Goal: Task Accomplishment & Management: Manage account settings

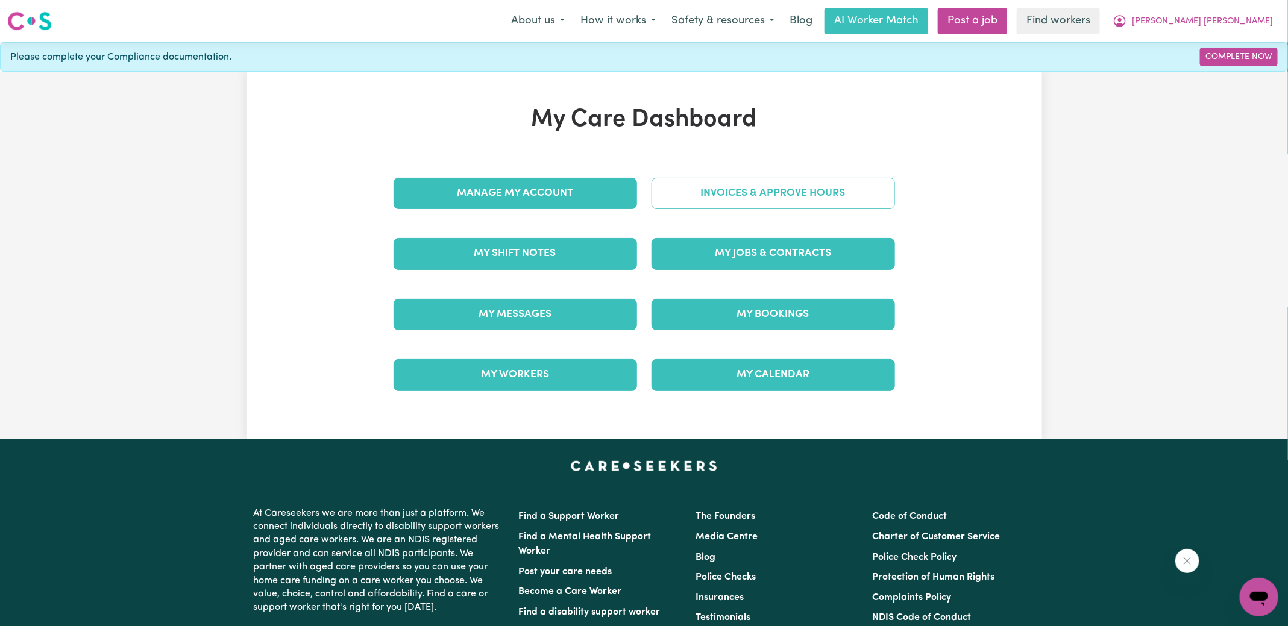
click at [683, 194] on link "Invoices & Approve Hours" at bounding box center [772, 193] width 243 height 31
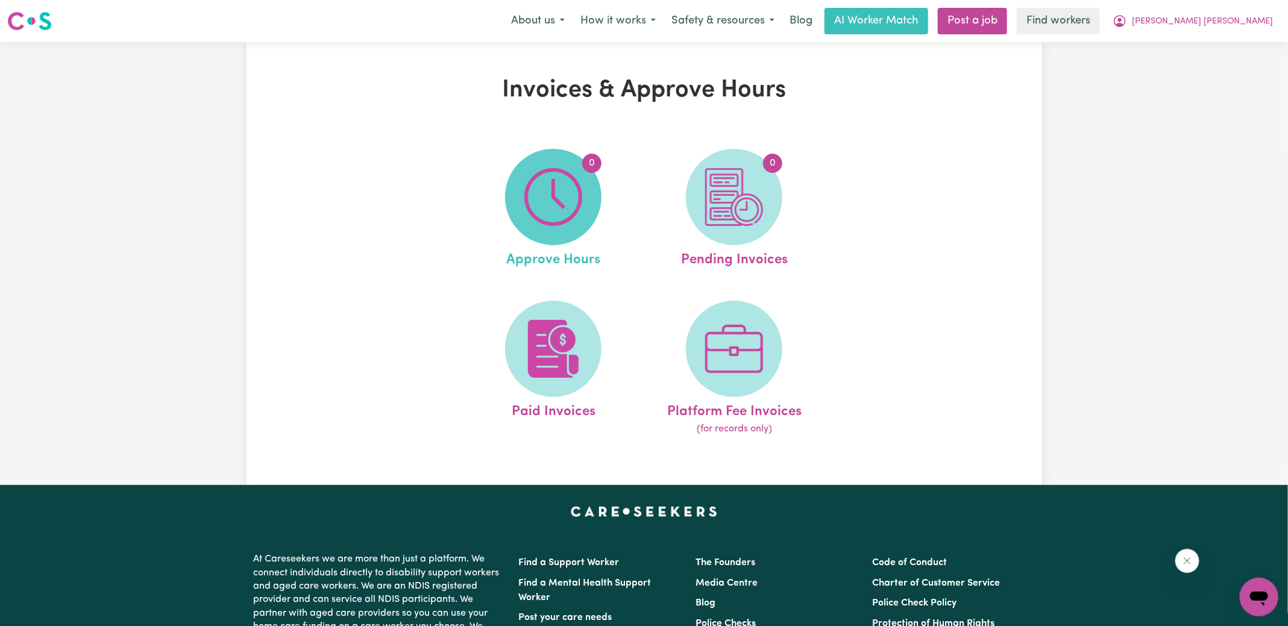
click at [567, 204] on img at bounding box center [553, 197] width 58 height 58
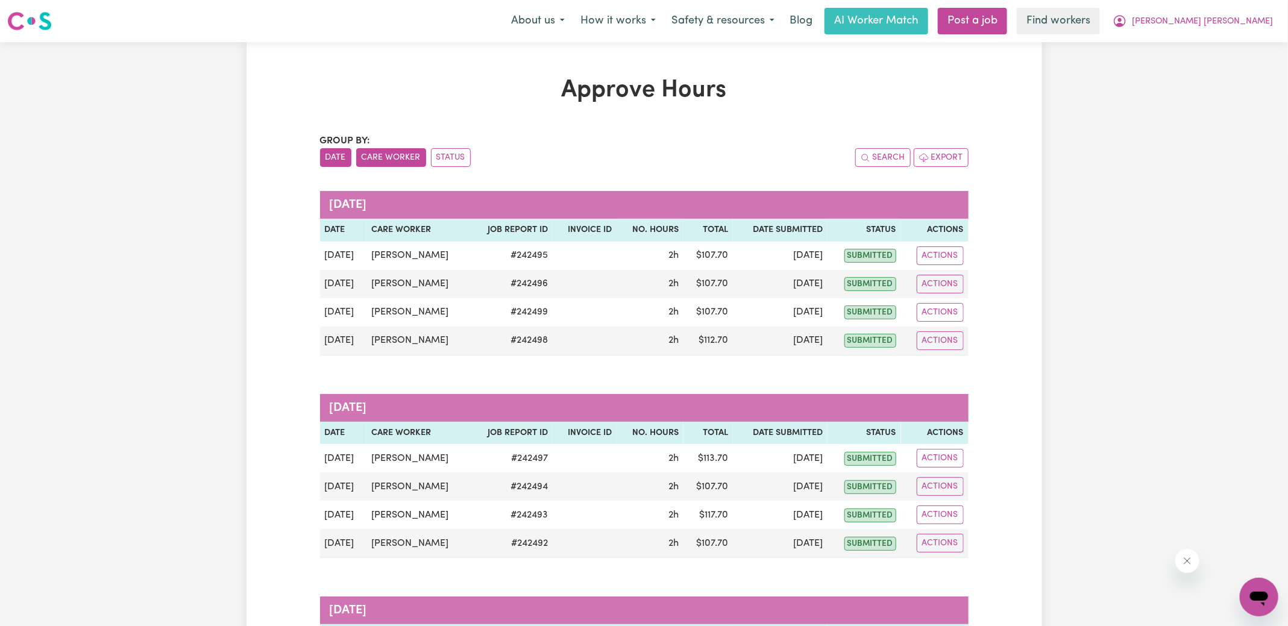
click at [401, 157] on button "Care Worker" at bounding box center [391, 157] width 70 height 19
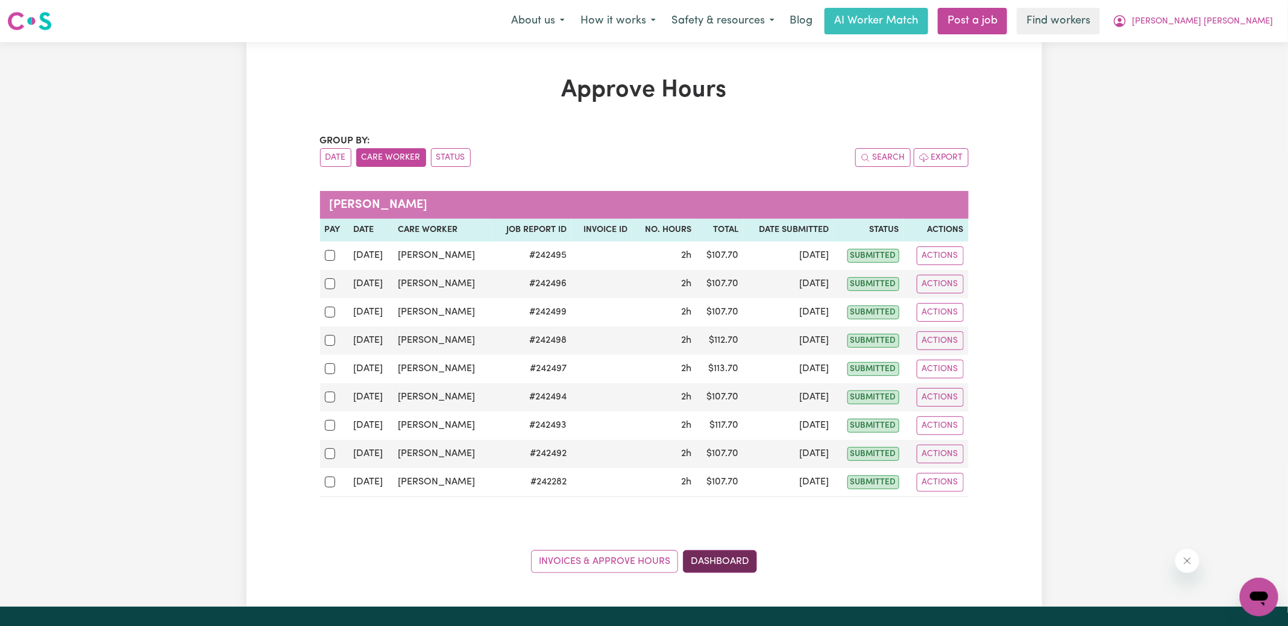
click at [733, 557] on link "Dashboard" at bounding box center [720, 561] width 74 height 23
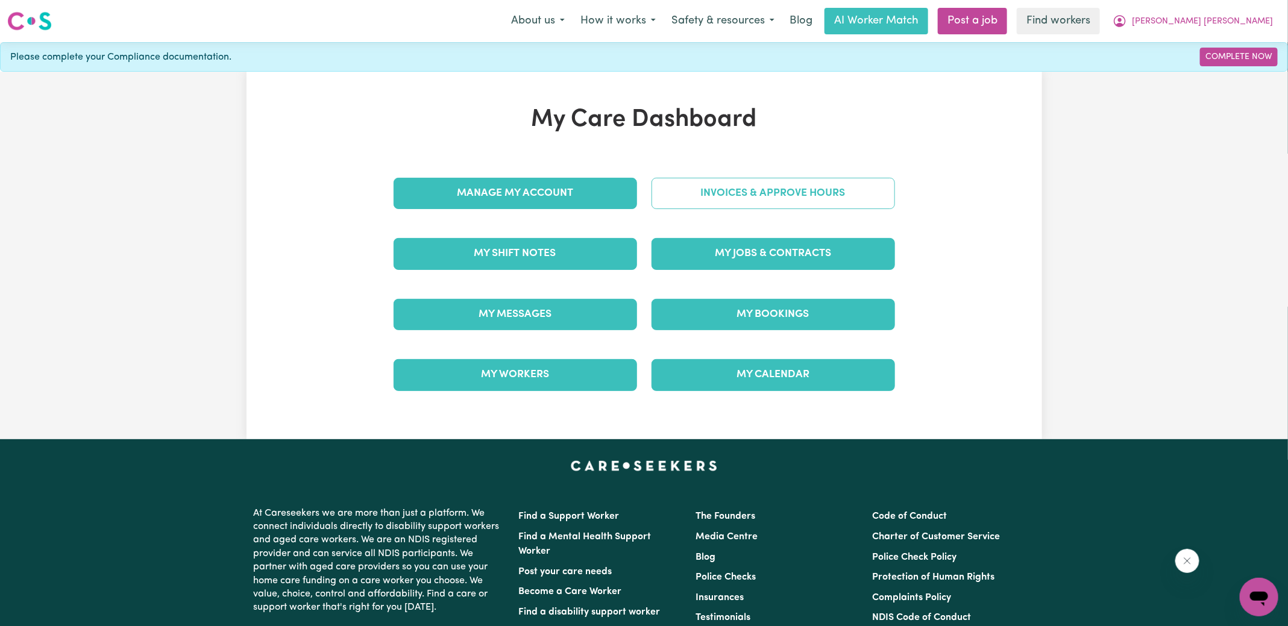
click at [738, 193] on link "Invoices & Approve Hours" at bounding box center [772, 193] width 243 height 31
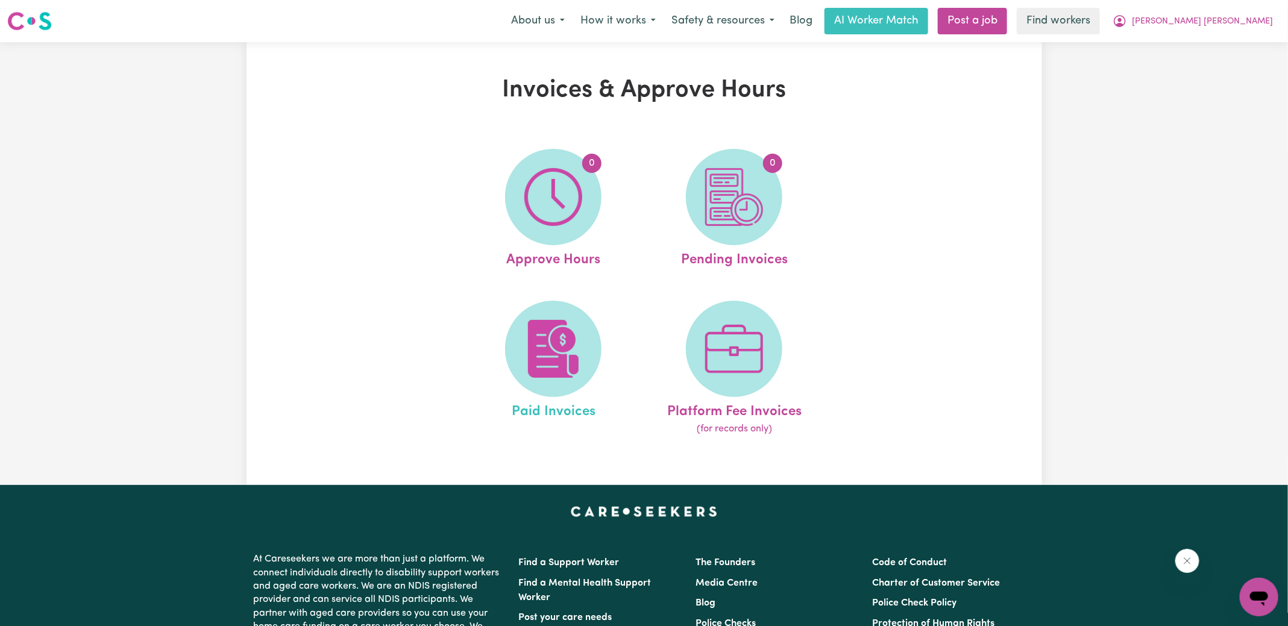
click at [518, 388] on link "Paid Invoices" at bounding box center [553, 369] width 174 height 136
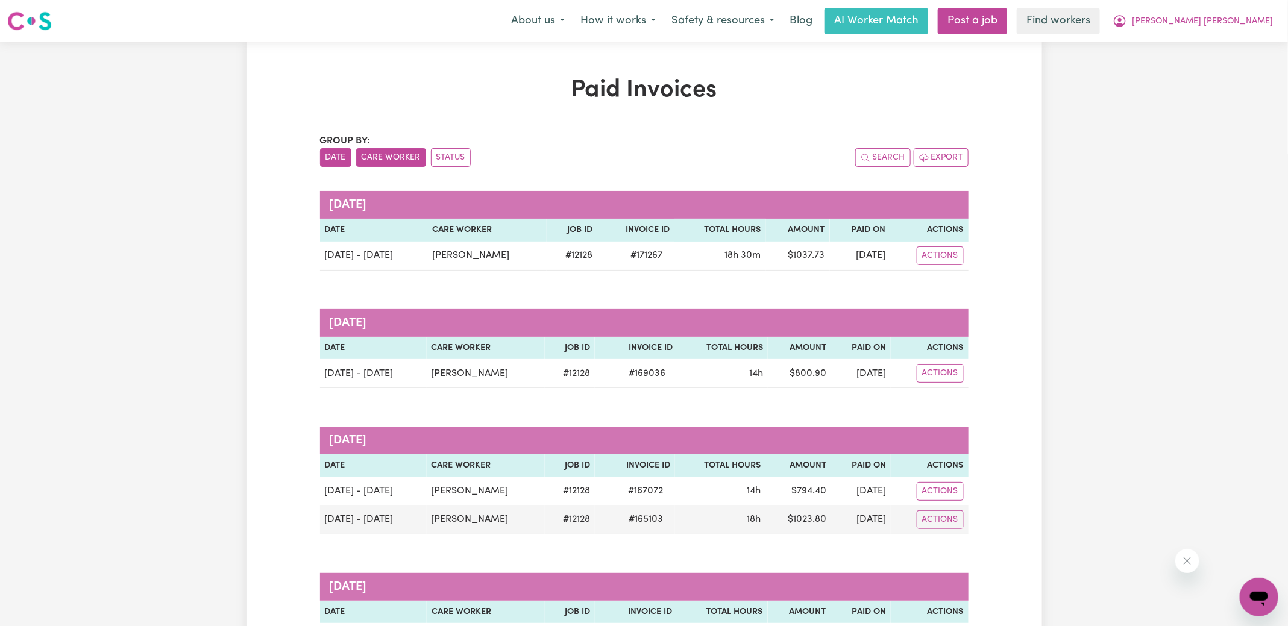
click at [392, 157] on button "Care Worker" at bounding box center [391, 157] width 70 height 19
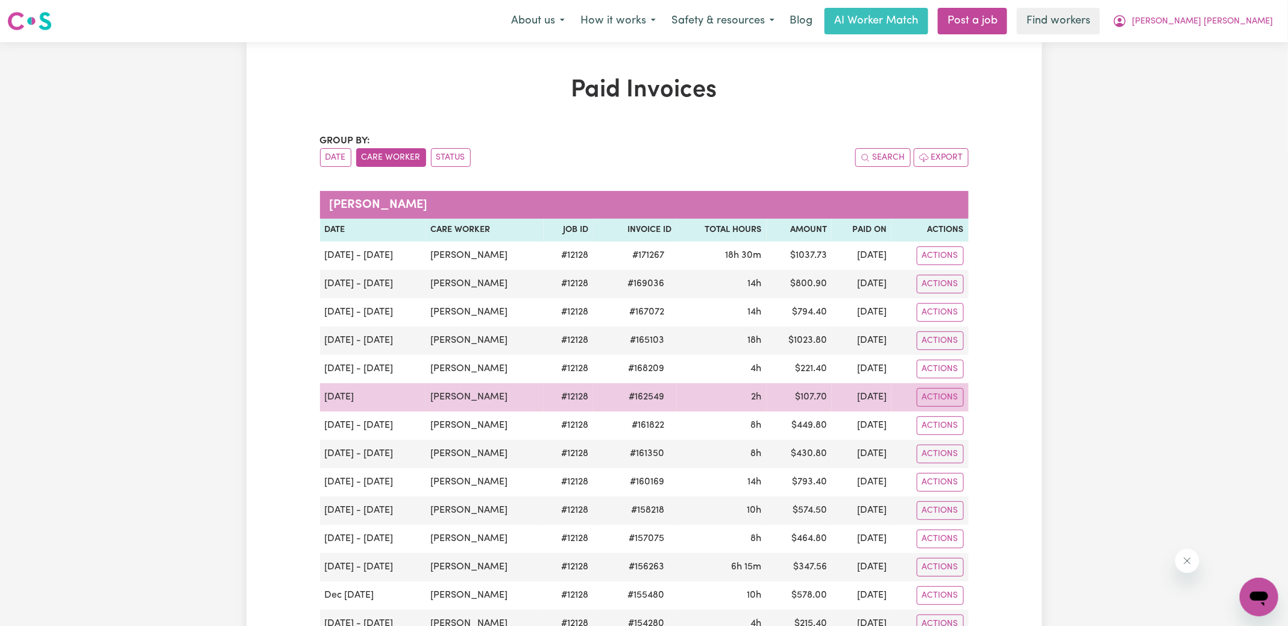
scroll to position [615, 0]
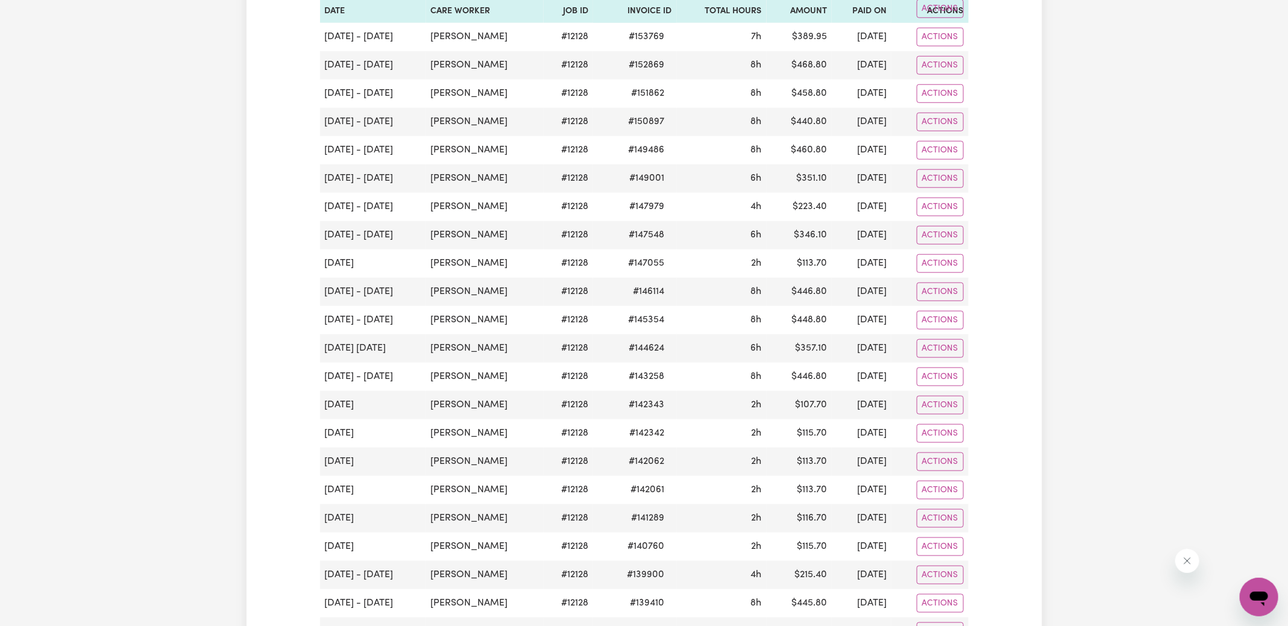
click at [1144, 169] on div "Paid Invoices Group by: Date Care Worker Status Search Export [PERSON_NAME] Dat…" at bounding box center [644, 176] width 1288 height 1499
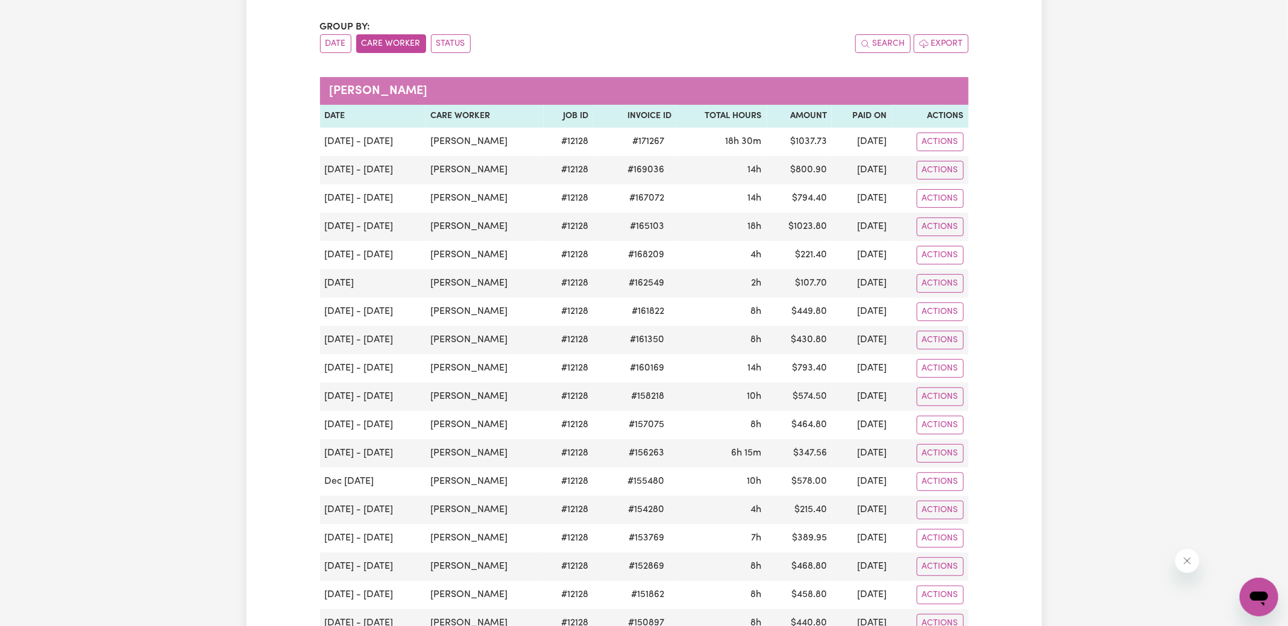
scroll to position [0, 0]
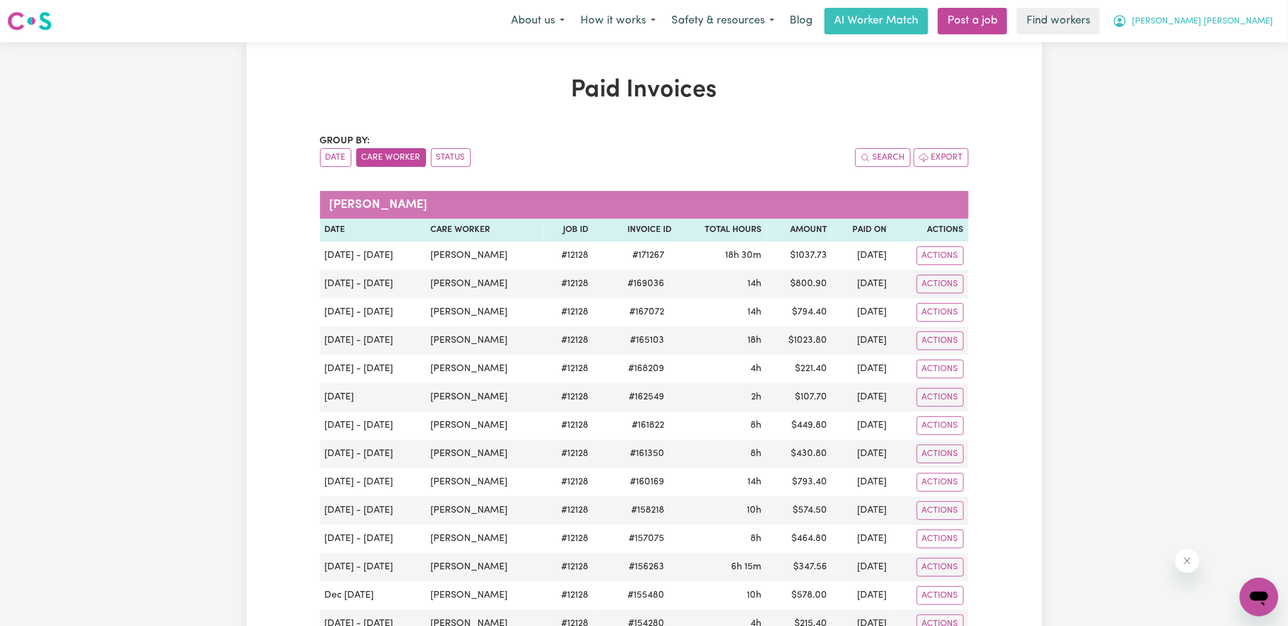
drag, startPoint x: 1238, startPoint y: 23, endPoint x: 1234, endPoint y: 31, distance: 8.4
click at [1238, 23] on span "[PERSON_NAME] [PERSON_NAME]" at bounding box center [1201, 21] width 141 height 13
click at [1224, 48] on link "My Dashboard" at bounding box center [1231, 47] width 95 height 23
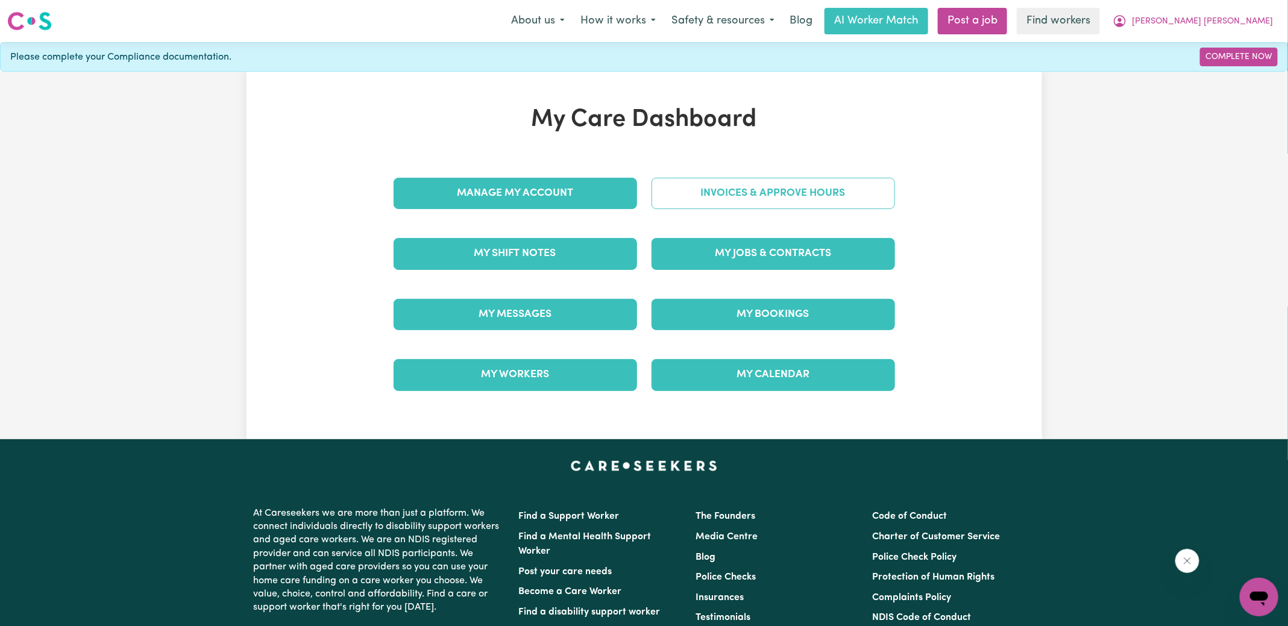
click at [748, 195] on link "Invoices & Approve Hours" at bounding box center [772, 193] width 243 height 31
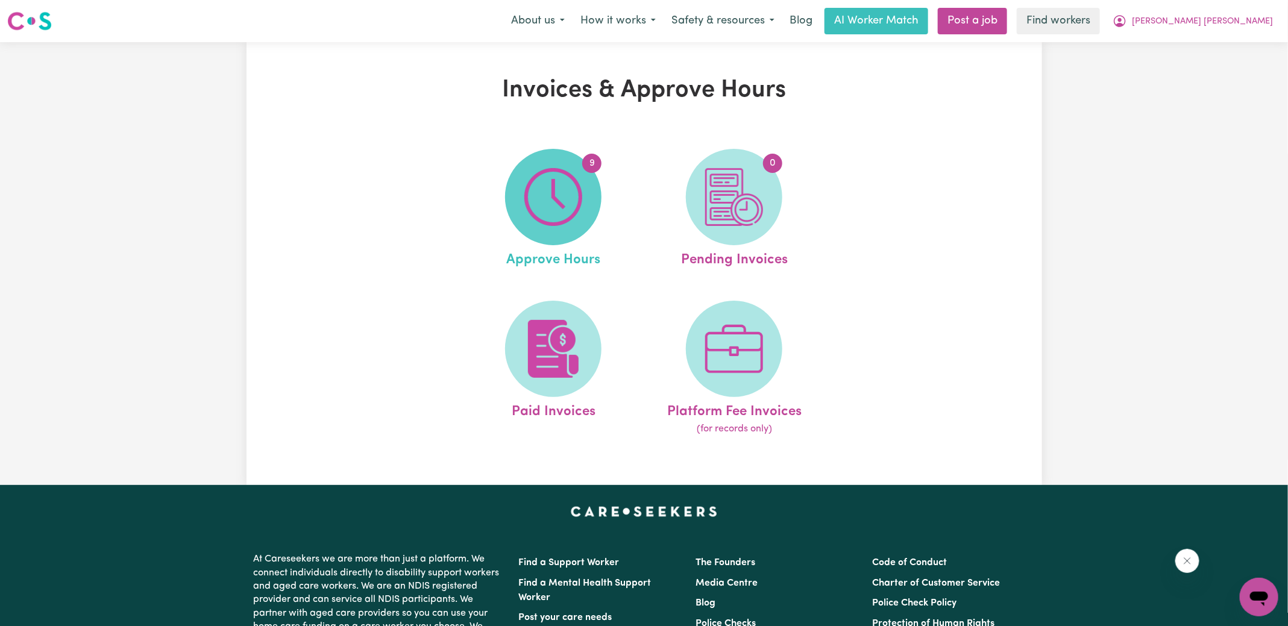
click at [546, 197] on img at bounding box center [553, 197] width 58 height 58
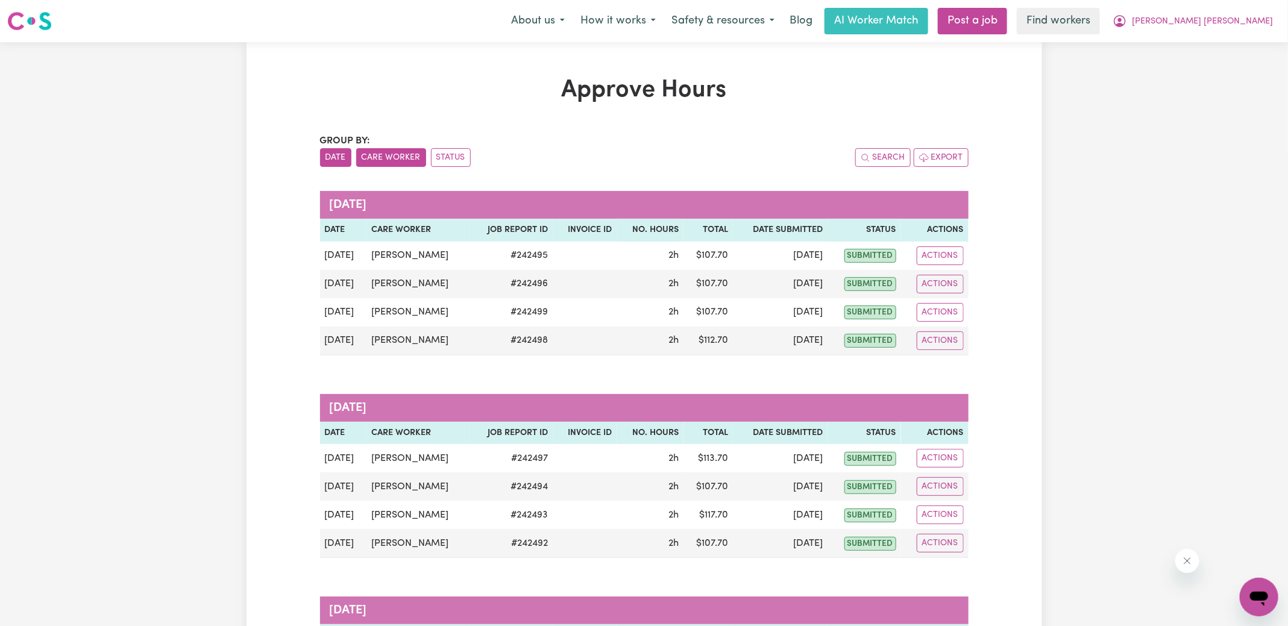
click at [379, 157] on button "Care Worker" at bounding box center [391, 157] width 70 height 19
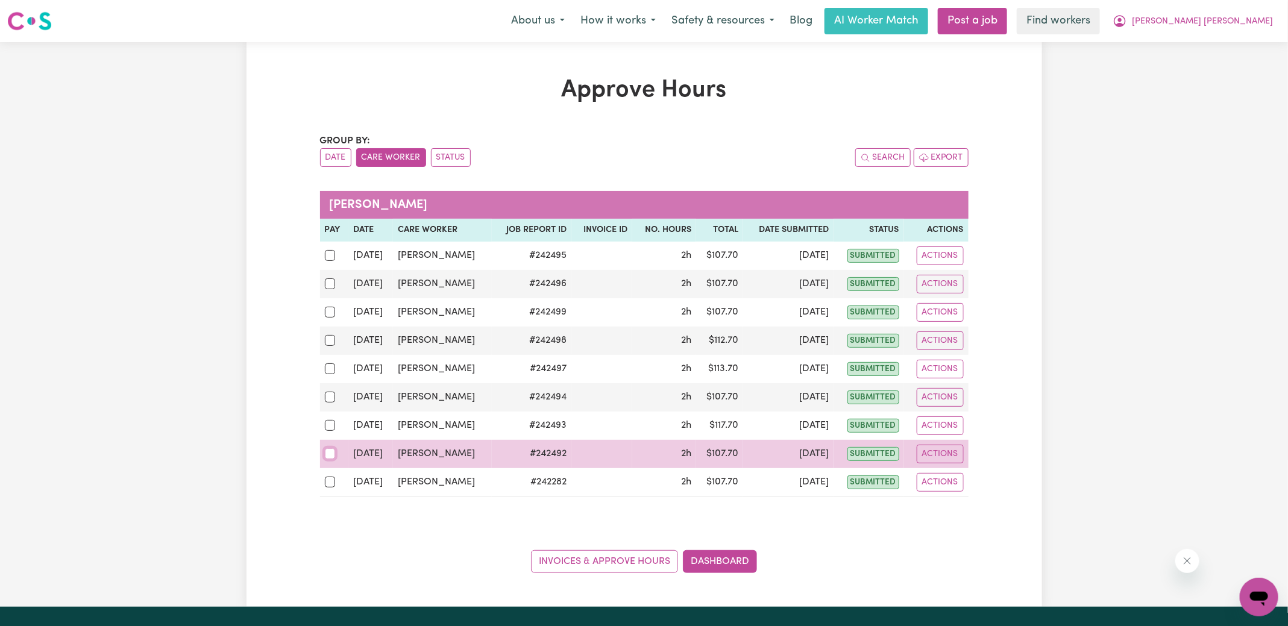
click at [333, 455] on input "checkbox" at bounding box center [330, 453] width 11 height 11
checkbox input "true"
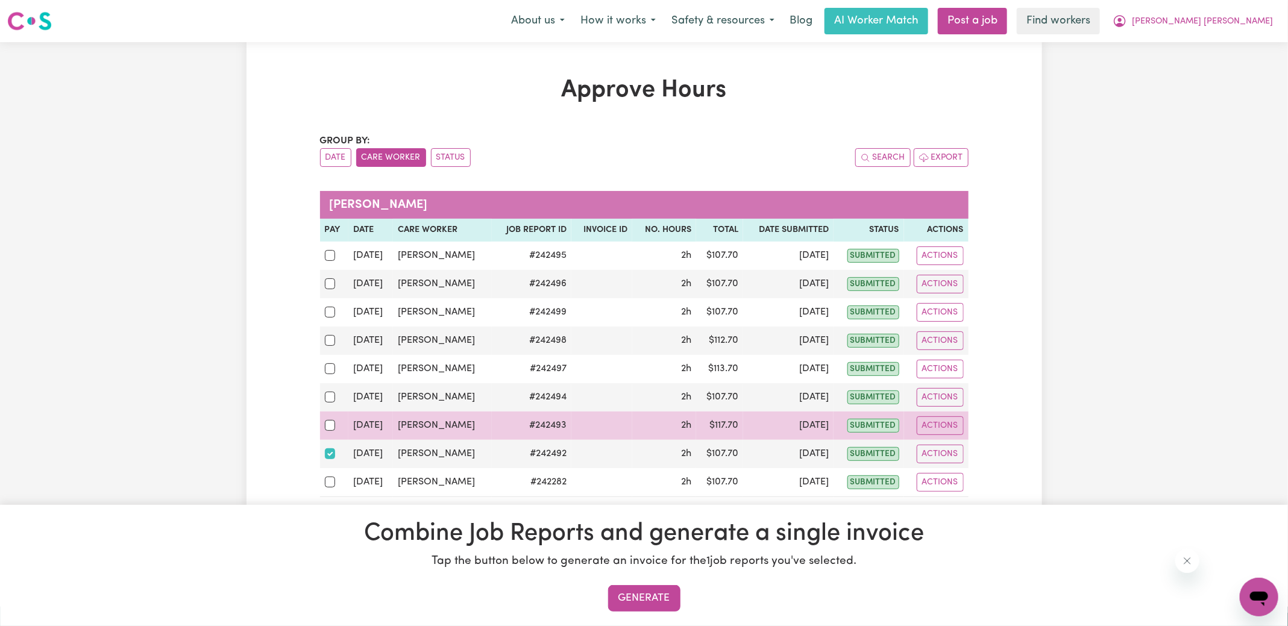
drag, startPoint x: 332, startPoint y: 430, endPoint x: 333, endPoint y: 422, distance: 7.9
click at [332, 430] on div at bounding box center [334, 426] width 19 height 16
click at [332, 430] on input "checkbox" at bounding box center [330, 425] width 11 height 11
checkbox input "true"
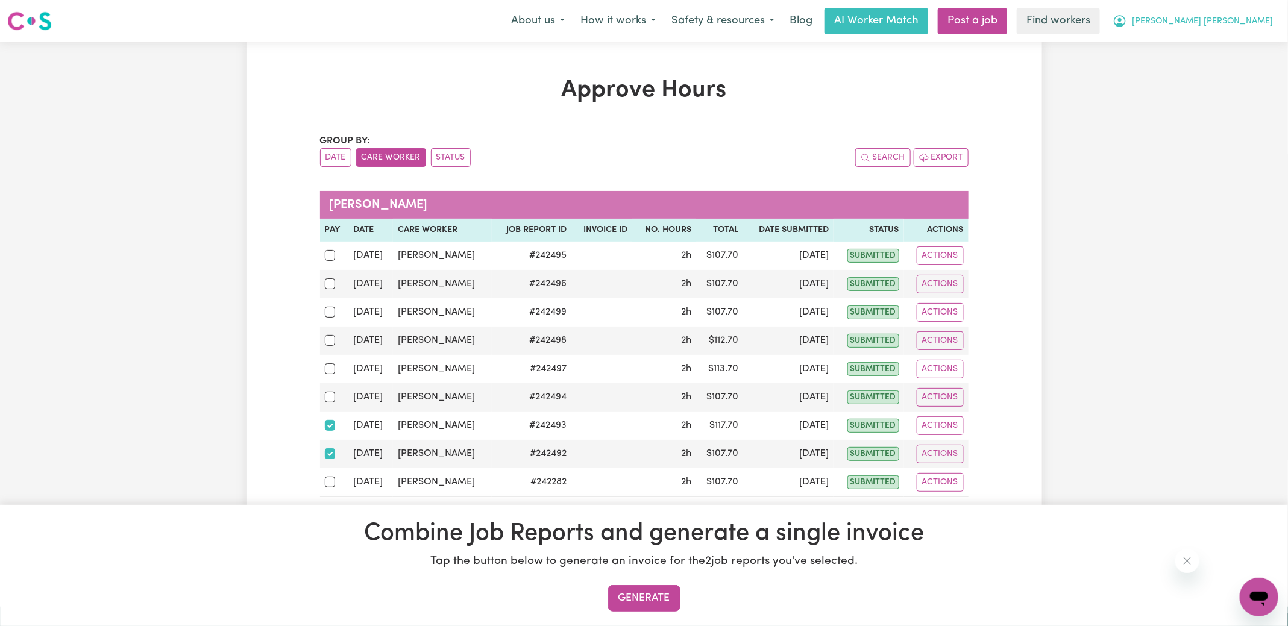
click at [1257, 18] on span "[PERSON_NAME] [PERSON_NAME]" at bounding box center [1201, 21] width 141 height 13
click at [1216, 48] on link "My Dashboard" at bounding box center [1231, 47] width 95 height 23
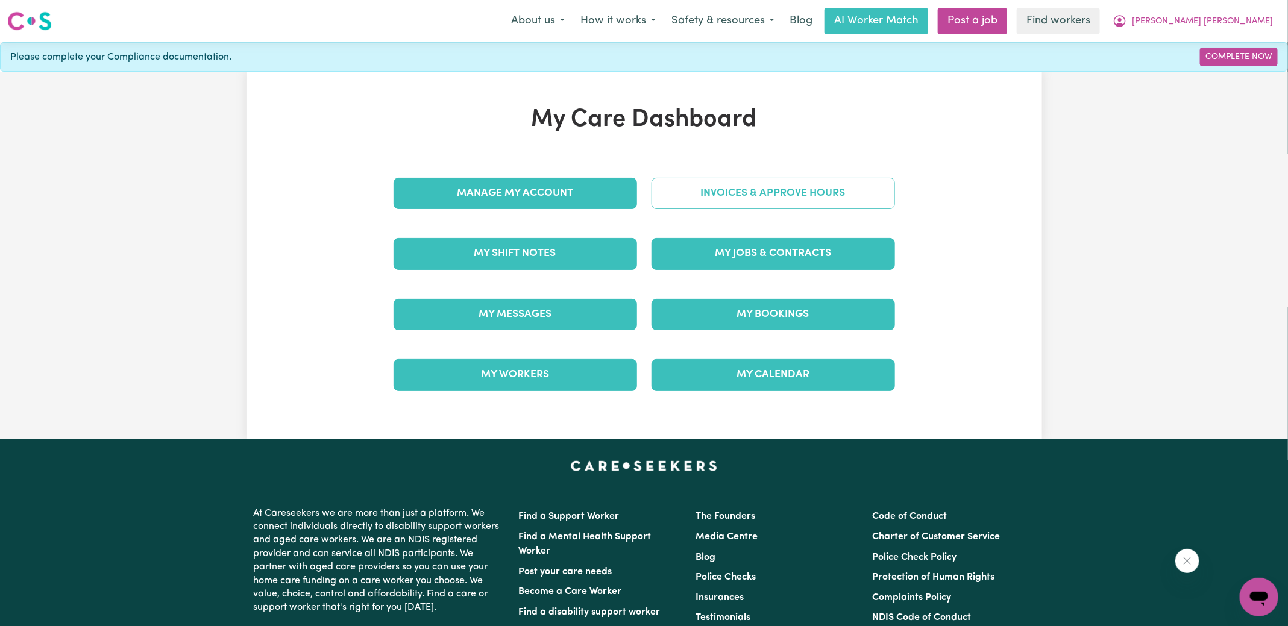
click at [734, 193] on link "Invoices & Approve Hours" at bounding box center [772, 193] width 243 height 31
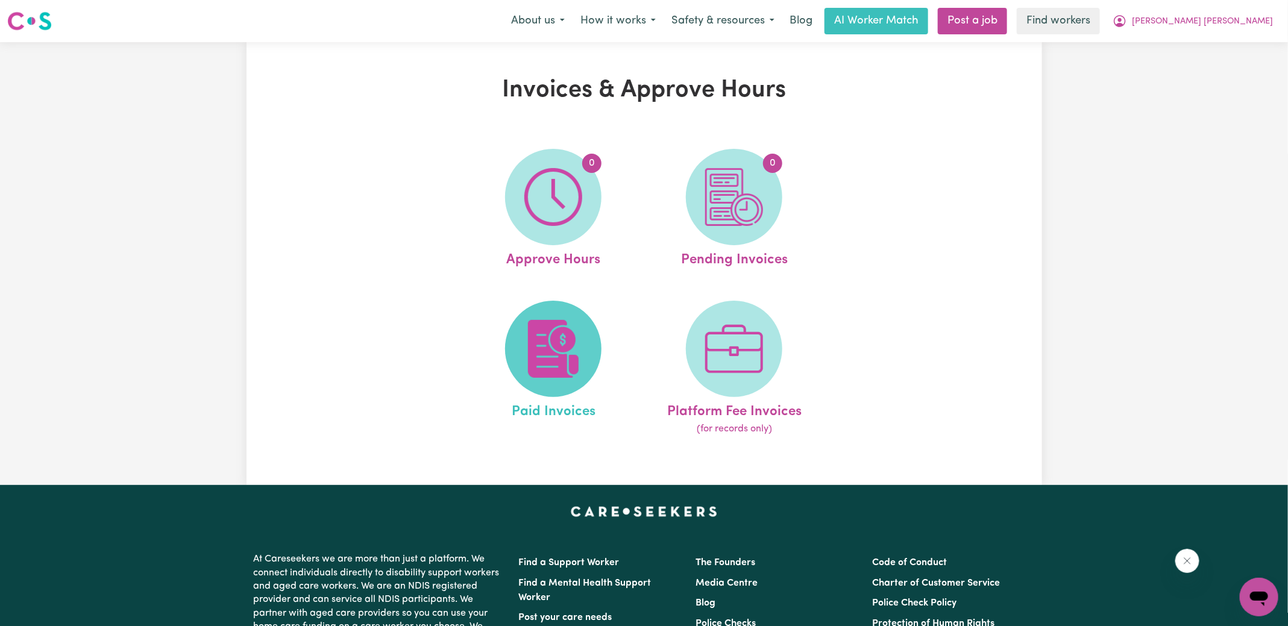
click at [535, 349] on img at bounding box center [553, 349] width 58 height 58
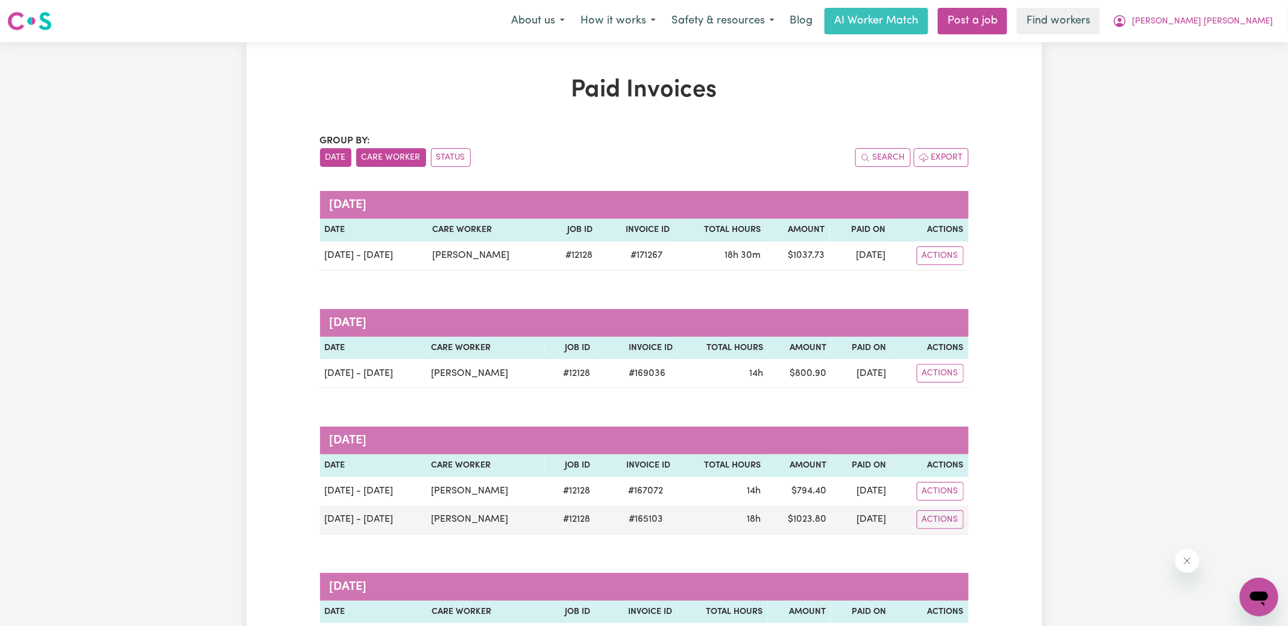
click at [392, 152] on button "Care Worker" at bounding box center [391, 157] width 70 height 19
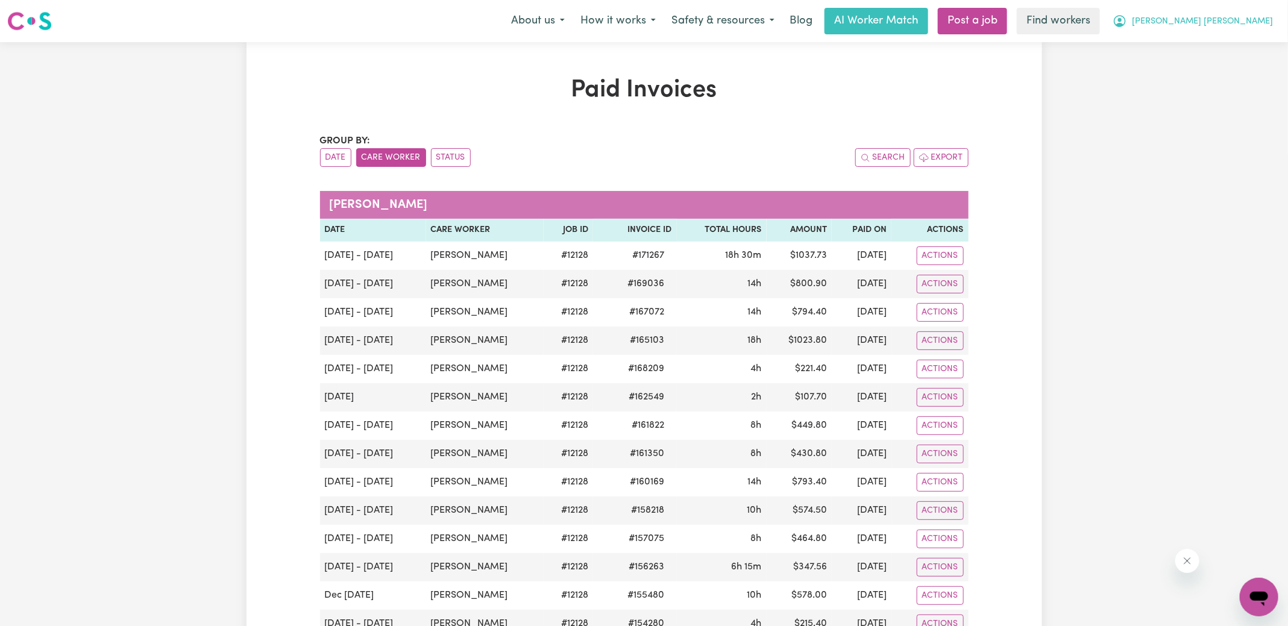
drag, startPoint x: 1210, startPoint y: 23, endPoint x: 1214, endPoint y: 31, distance: 8.9
click at [1125, 23] on icon "My Account" at bounding box center [1119, 21] width 12 height 12
click at [1225, 50] on link "My Dashboard" at bounding box center [1231, 47] width 95 height 23
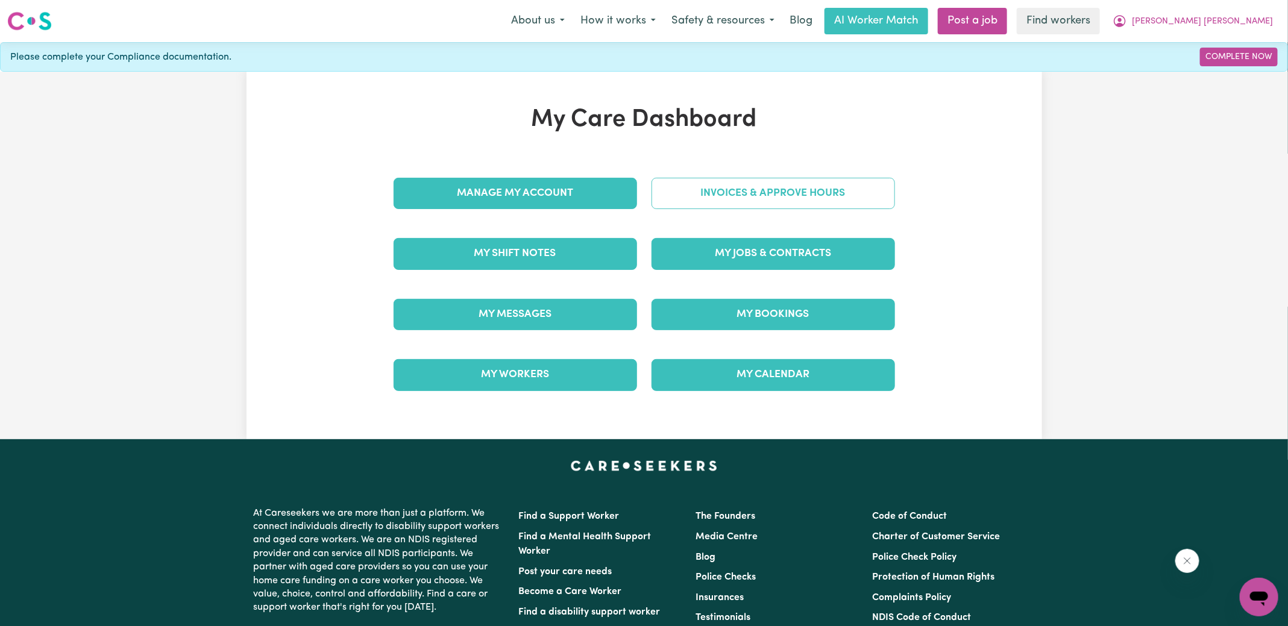
click at [787, 186] on link "Invoices & Approve Hours" at bounding box center [772, 193] width 243 height 31
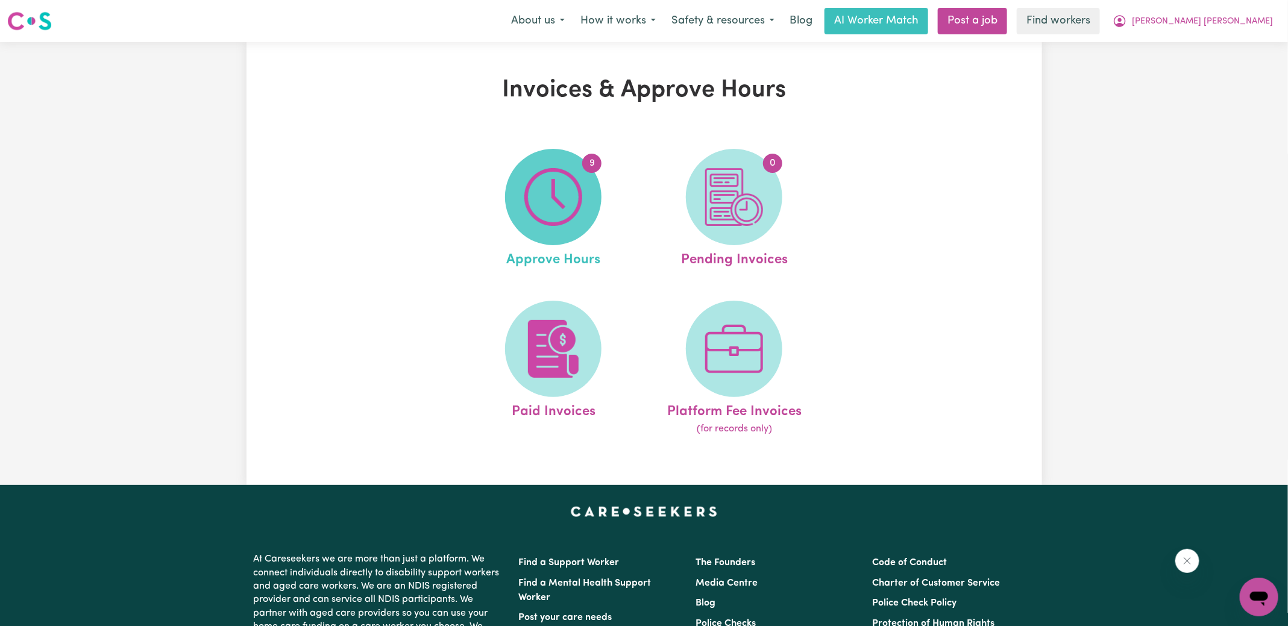
click at [587, 228] on span "9" at bounding box center [553, 197] width 96 height 96
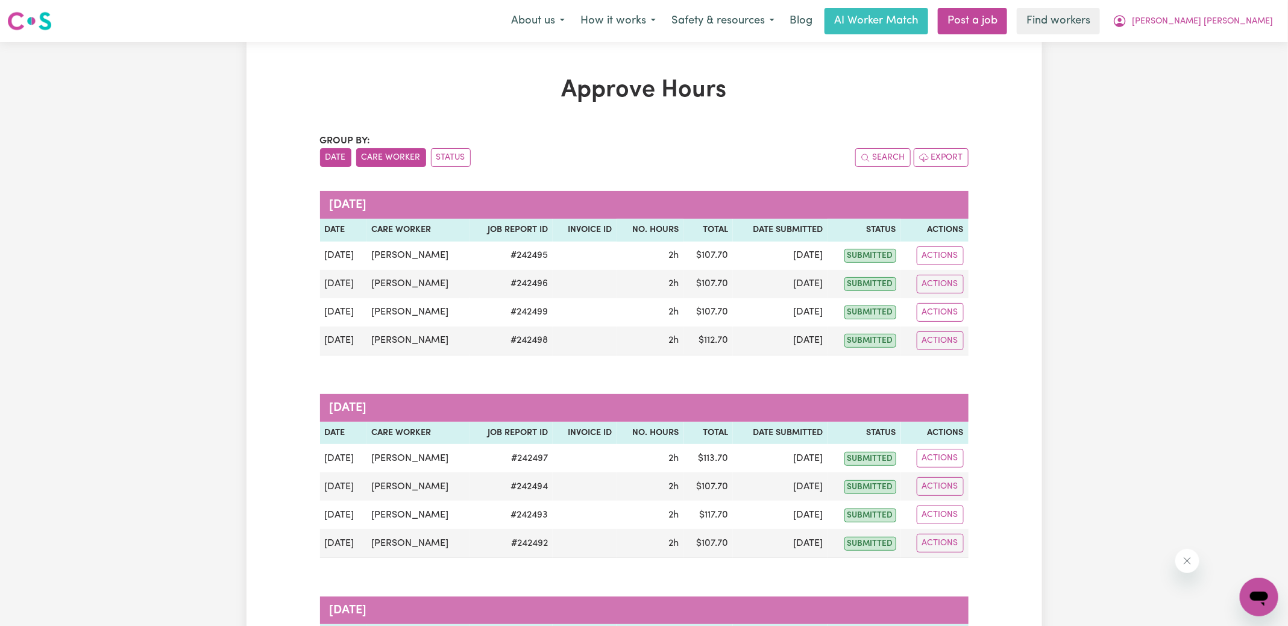
click at [393, 156] on button "Care Worker" at bounding box center [391, 157] width 70 height 19
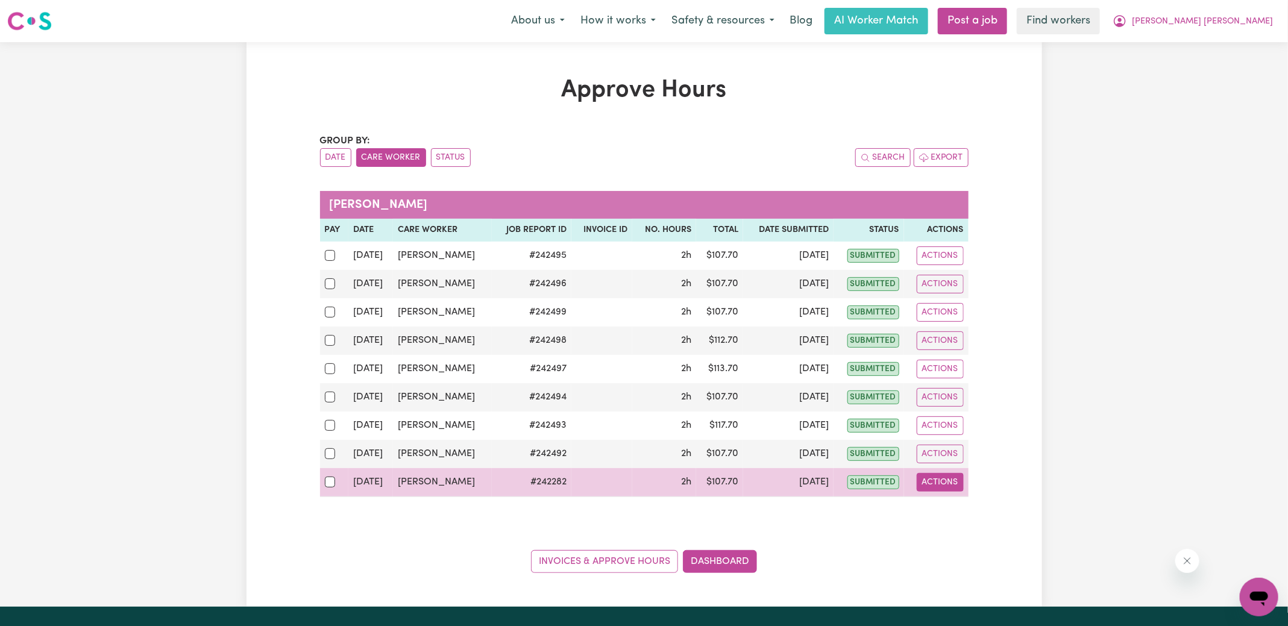
click at [950, 481] on button "Actions" at bounding box center [939, 482] width 47 height 19
click at [959, 499] on link "View Job Report" at bounding box center [963, 510] width 103 height 24
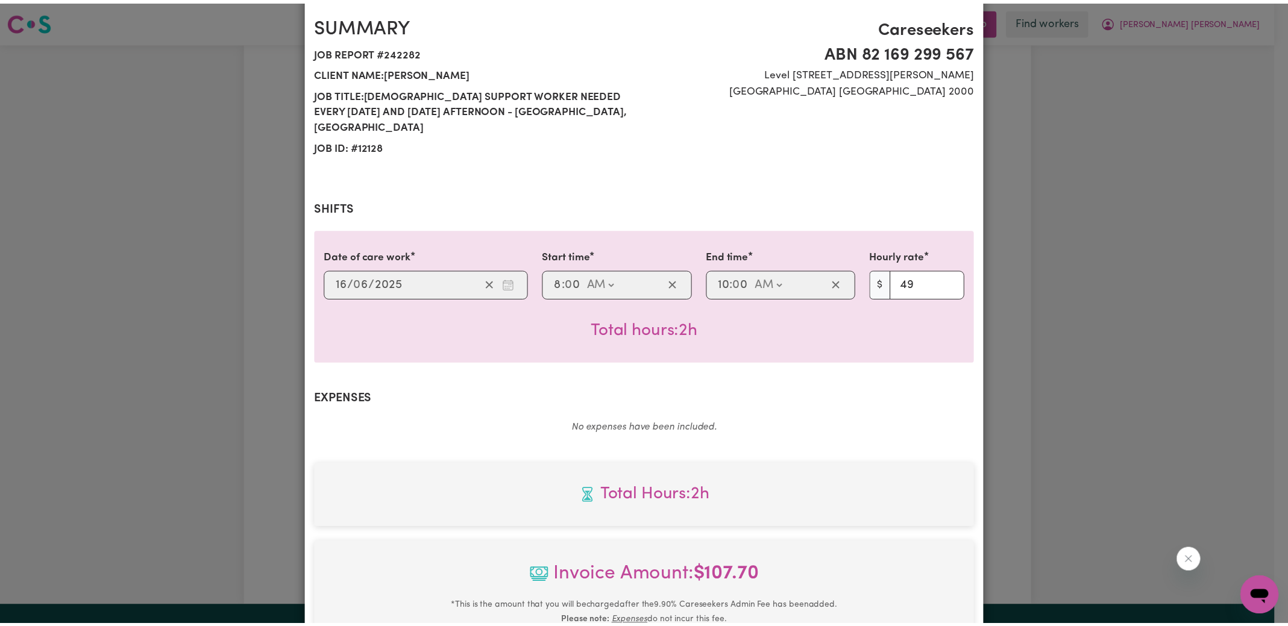
scroll to position [317, 0]
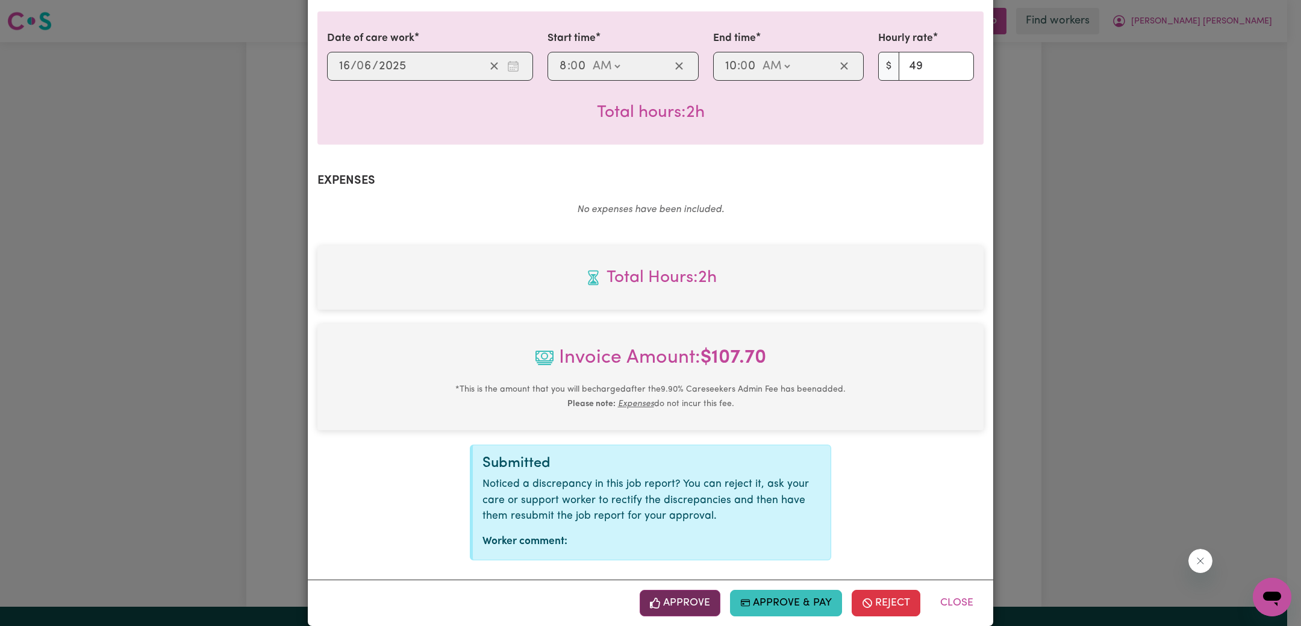
click at [684, 590] on button "Approve" at bounding box center [680, 603] width 81 height 27
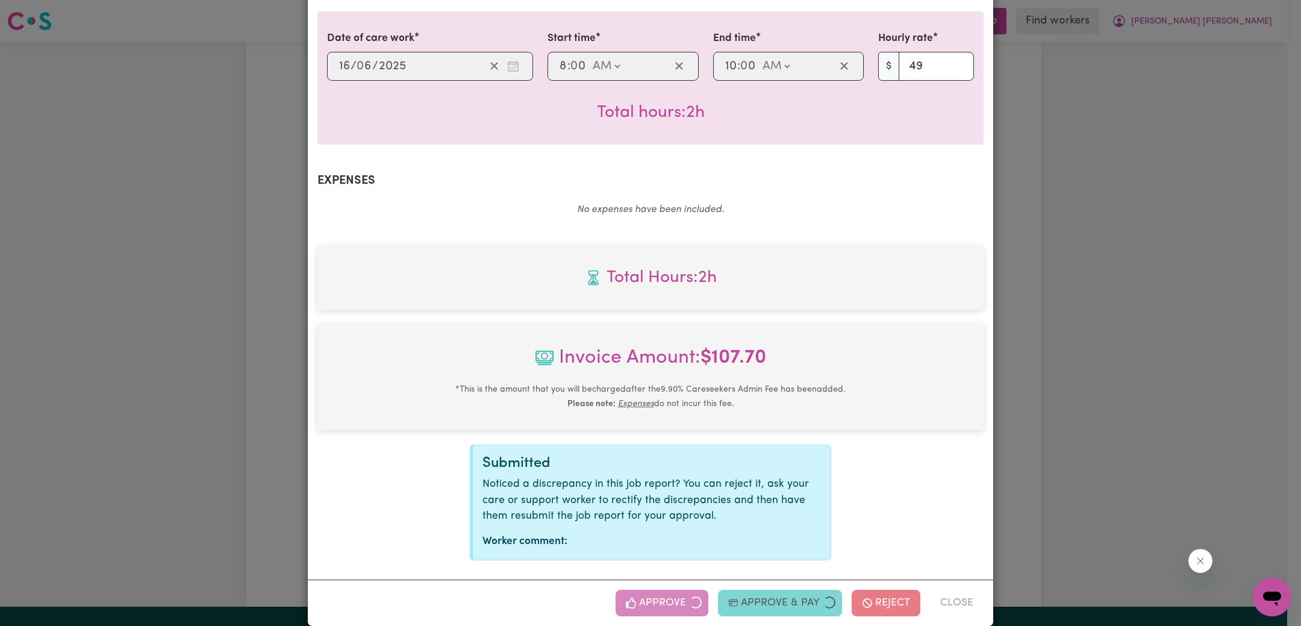
click at [1076, 425] on div "Job Report # 242282 - [PERSON_NAME] Summary Job report # 242282 Client name: [P…" at bounding box center [650, 313] width 1301 height 626
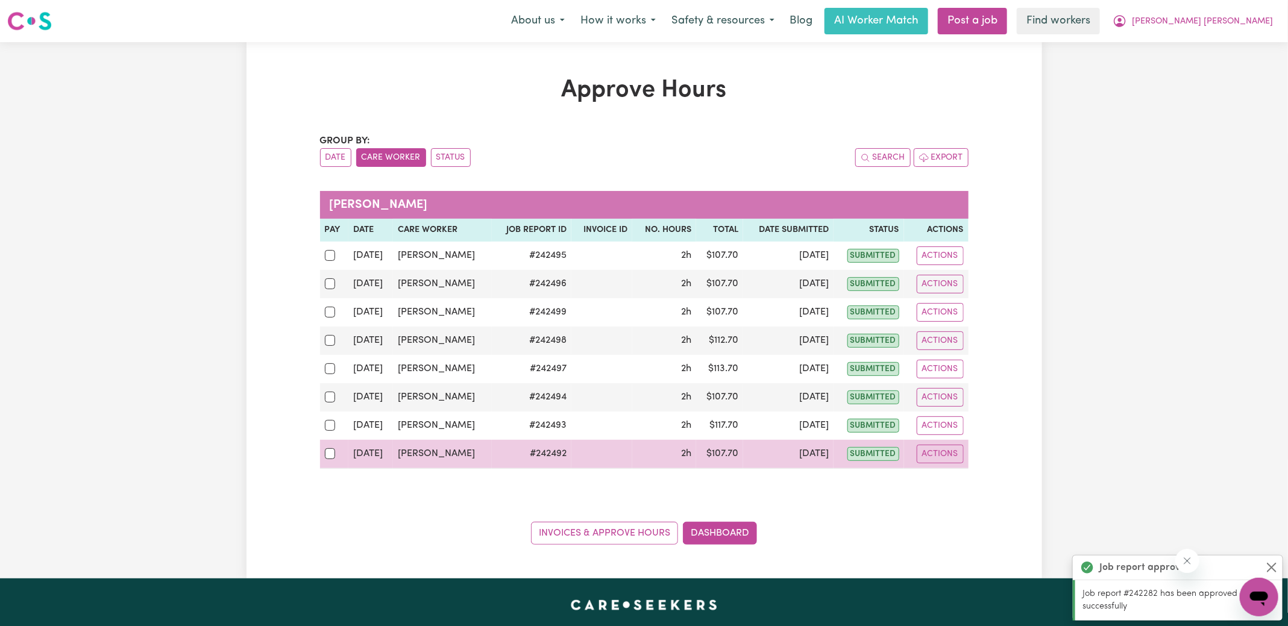
click at [325, 455] on div at bounding box center [334, 454] width 19 height 16
click at [325, 455] on input "checkbox" at bounding box center [330, 453] width 11 height 11
checkbox input "true"
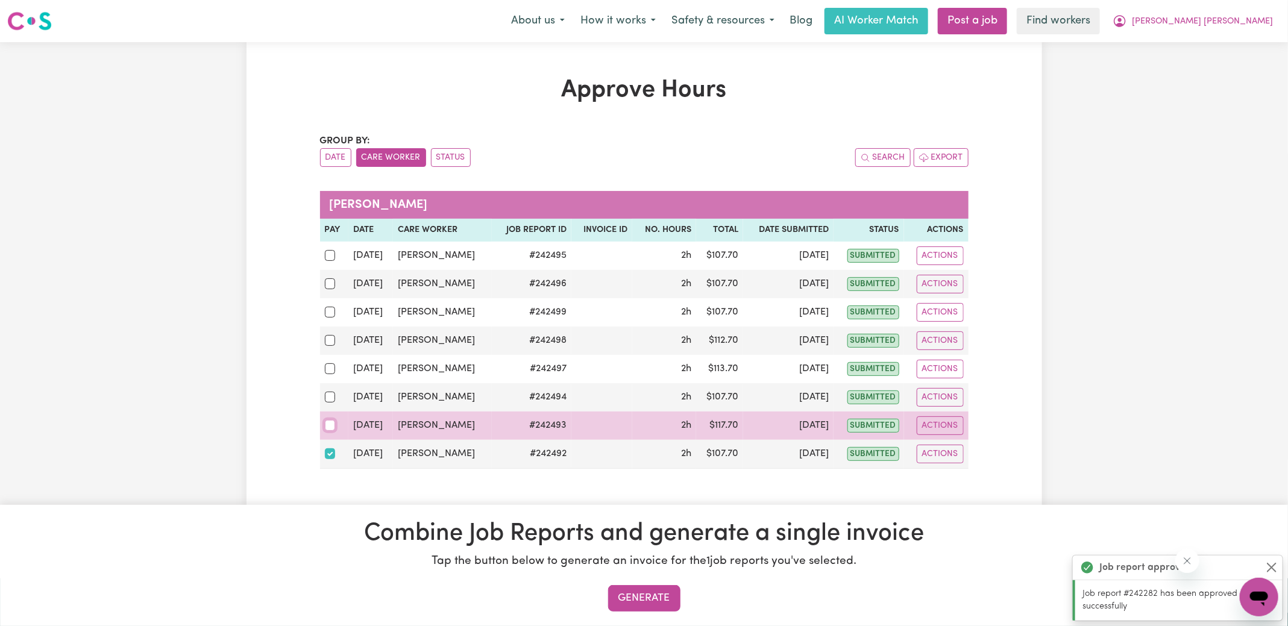
click at [326, 421] on input "checkbox" at bounding box center [330, 425] width 11 height 11
checkbox input "true"
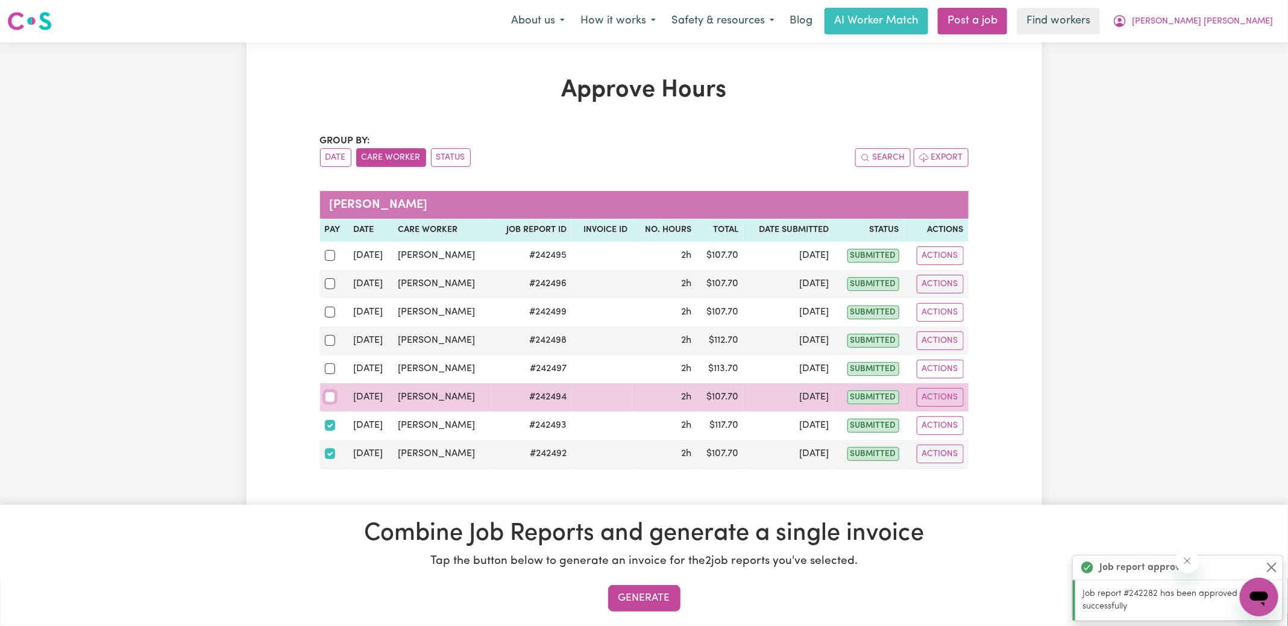
click at [325, 393] on input "checkbox" at bounding box center [330, 397] width 11 height 11
checkbox input "true"
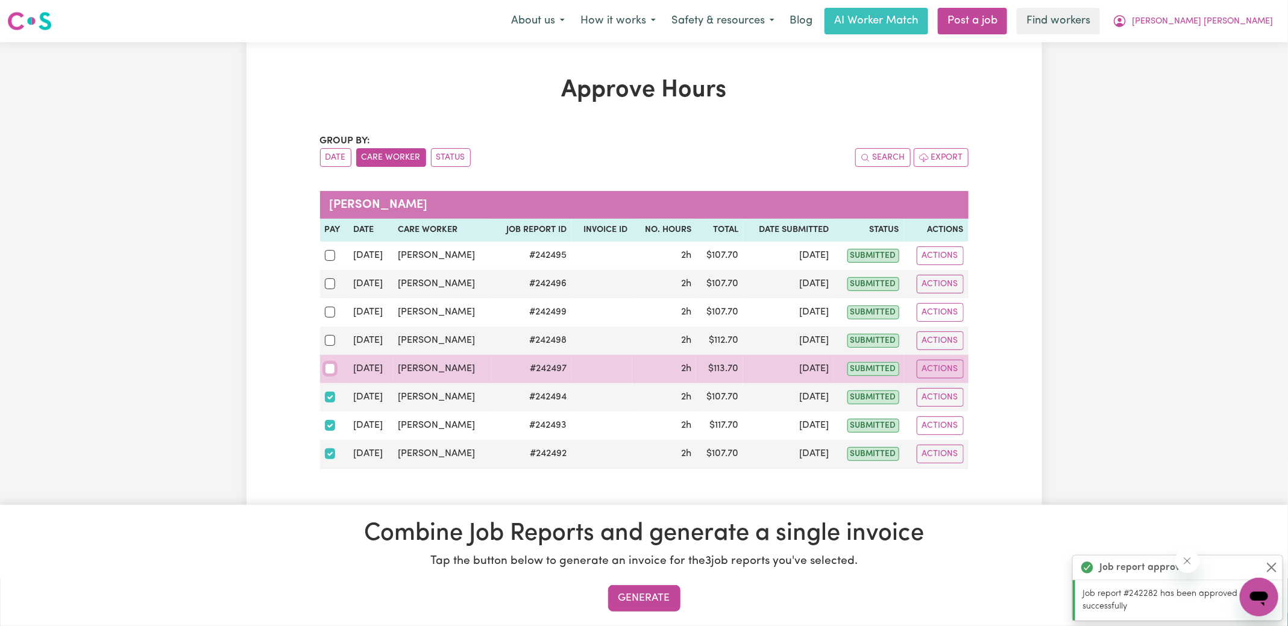
click at [330, 363] on input "checkbox" at bounding box center [330, 368] width 11 height 11
checkbox input "true"
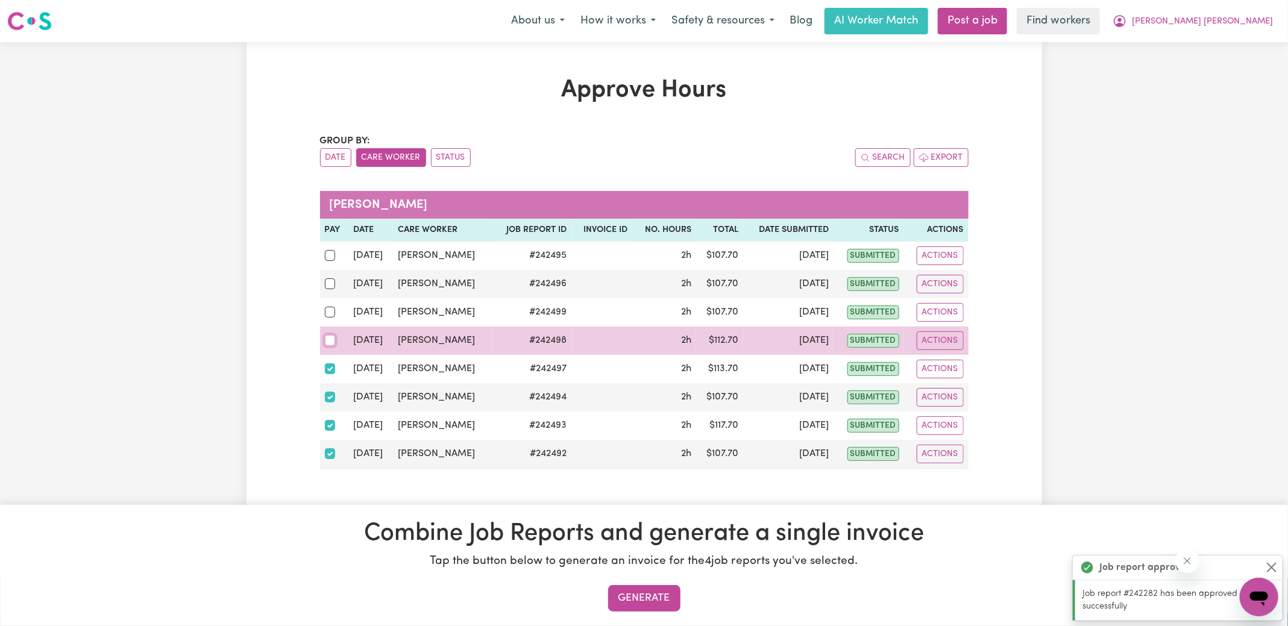
click at [328, 336] on input "checkbox" at bounding box center [330, 340] width 11 height 11
checkbox input "true"
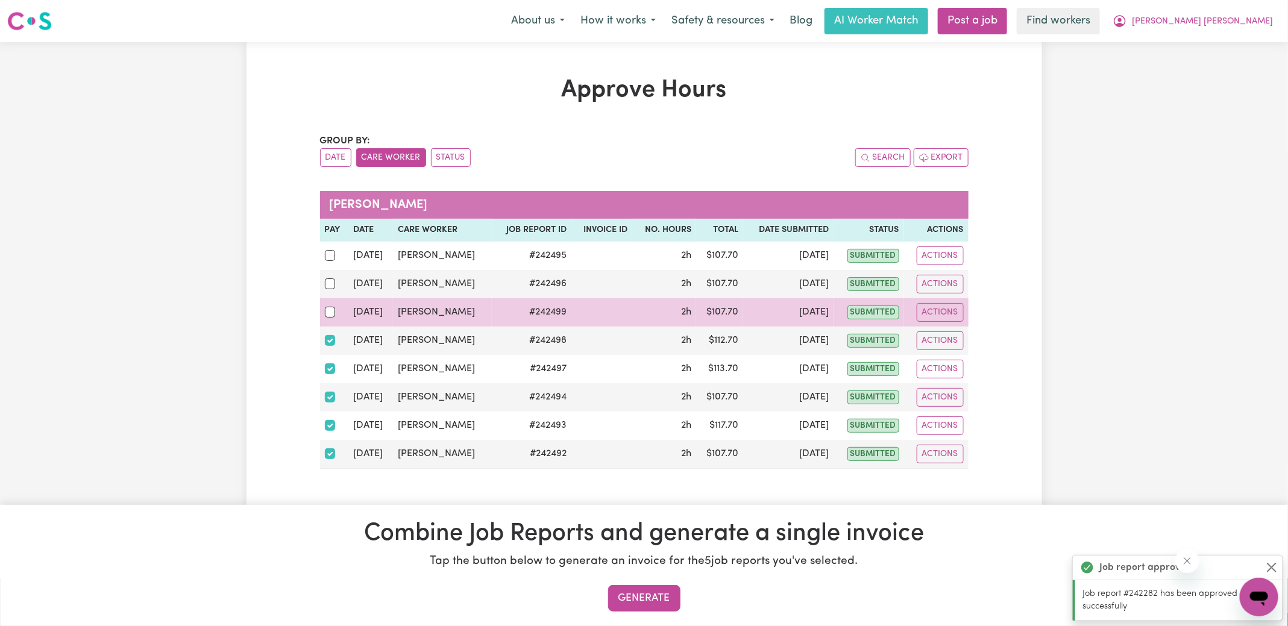
click at [322, 316] on td at bounding box center [334, 312] width 29 height 28
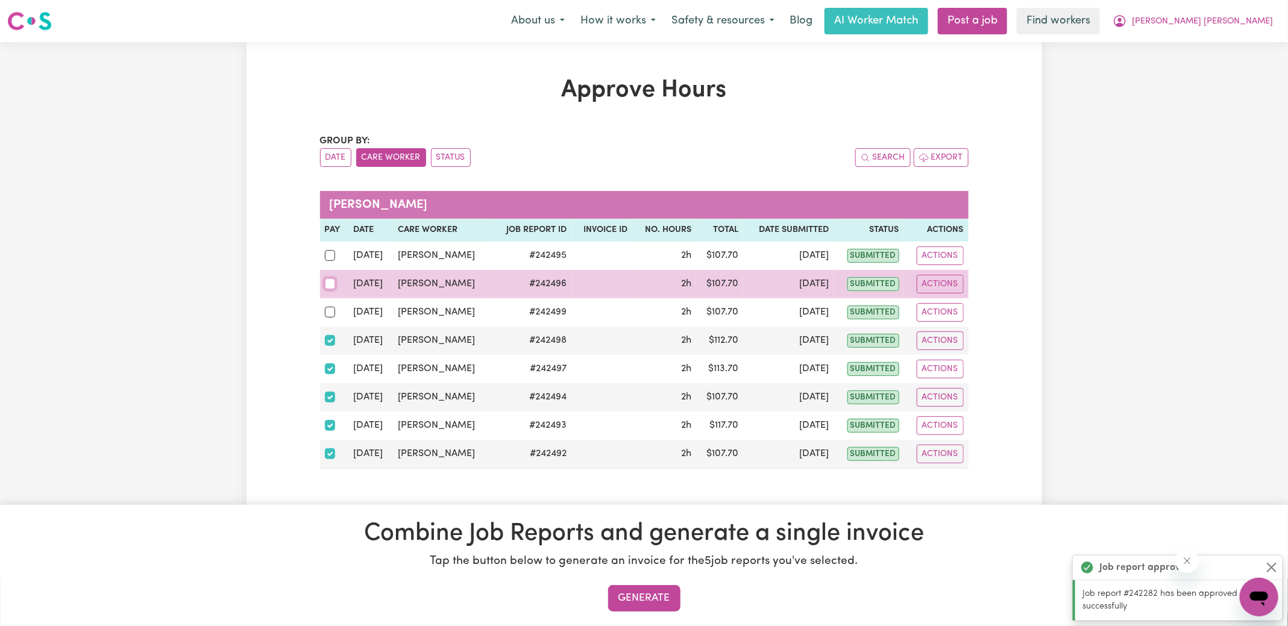
click at [329, 285] on input "checkbox" at bounding box center [330, 283] width 11 height 11
checkbox input "true"
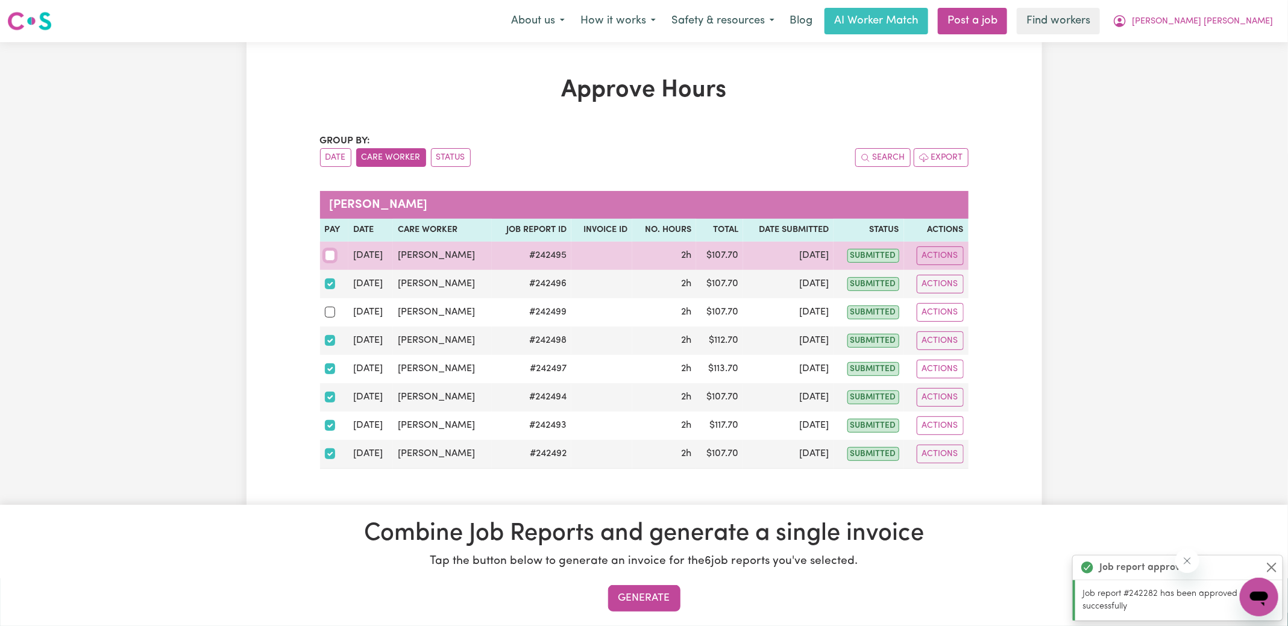
click at [332, 253] on input "checkbox" at bounding box center [330, 255] width 11 height 11
checkbox input "true"
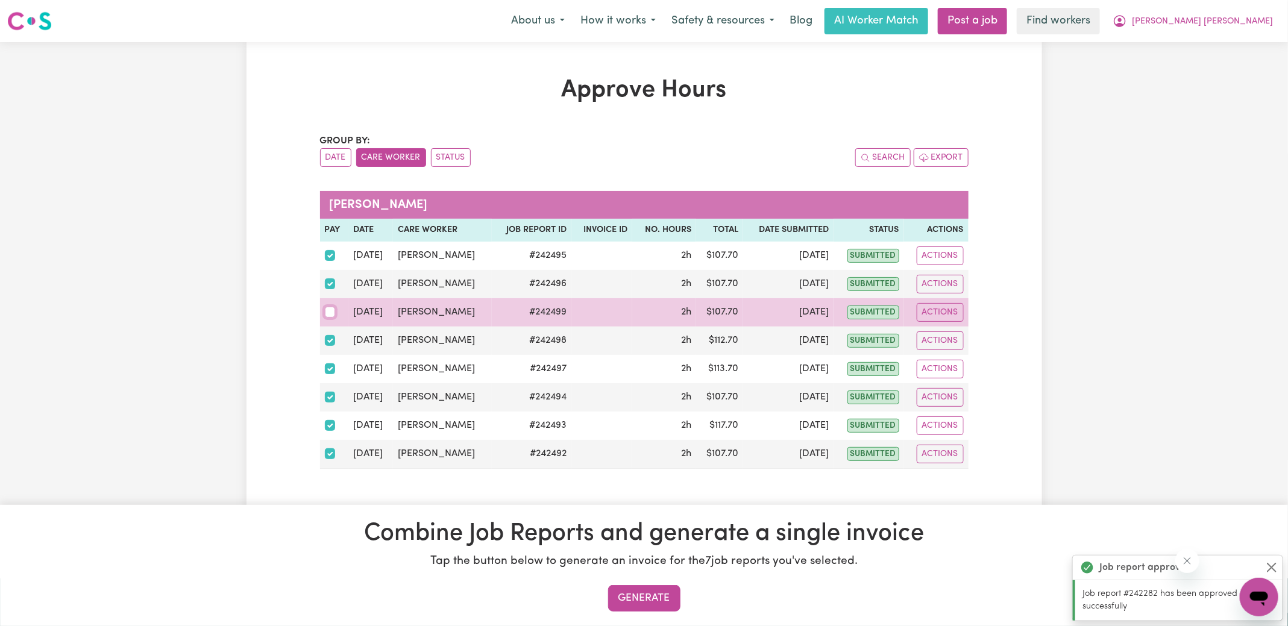
click at [331, 311] on input "checkbox" at bounding box center [330, 312] width 11 height 11
checkbox input "true"
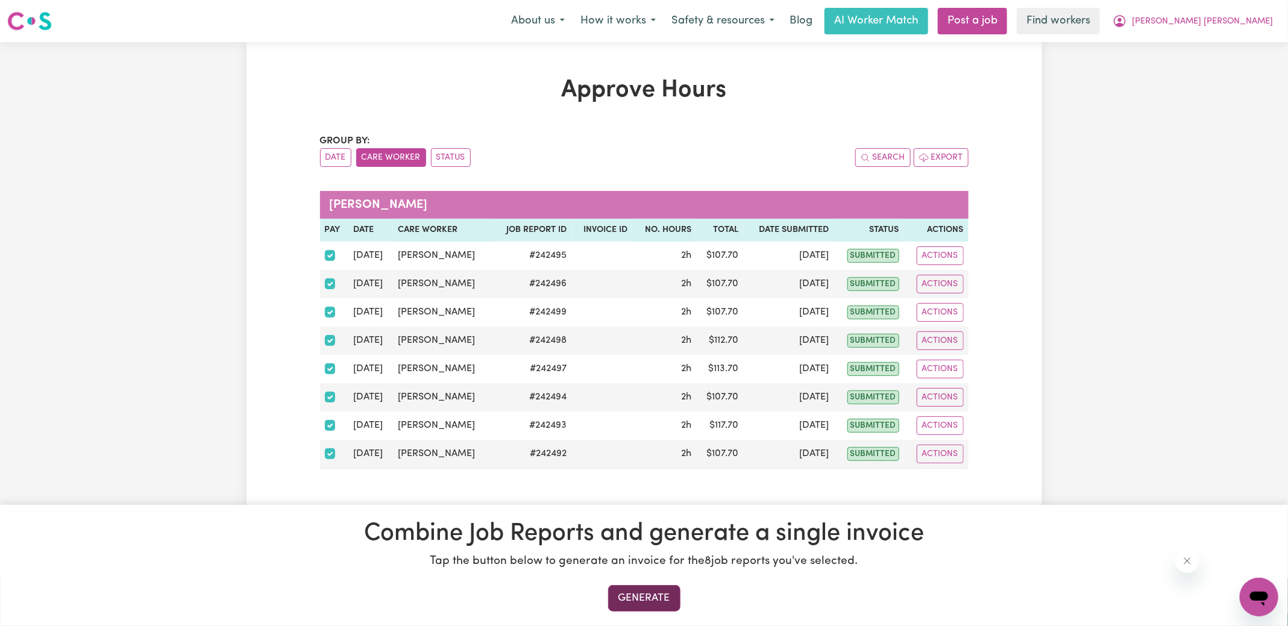
click at [648, 599] on button "Generate" at bounding box center [644, 598] width 72 height 27
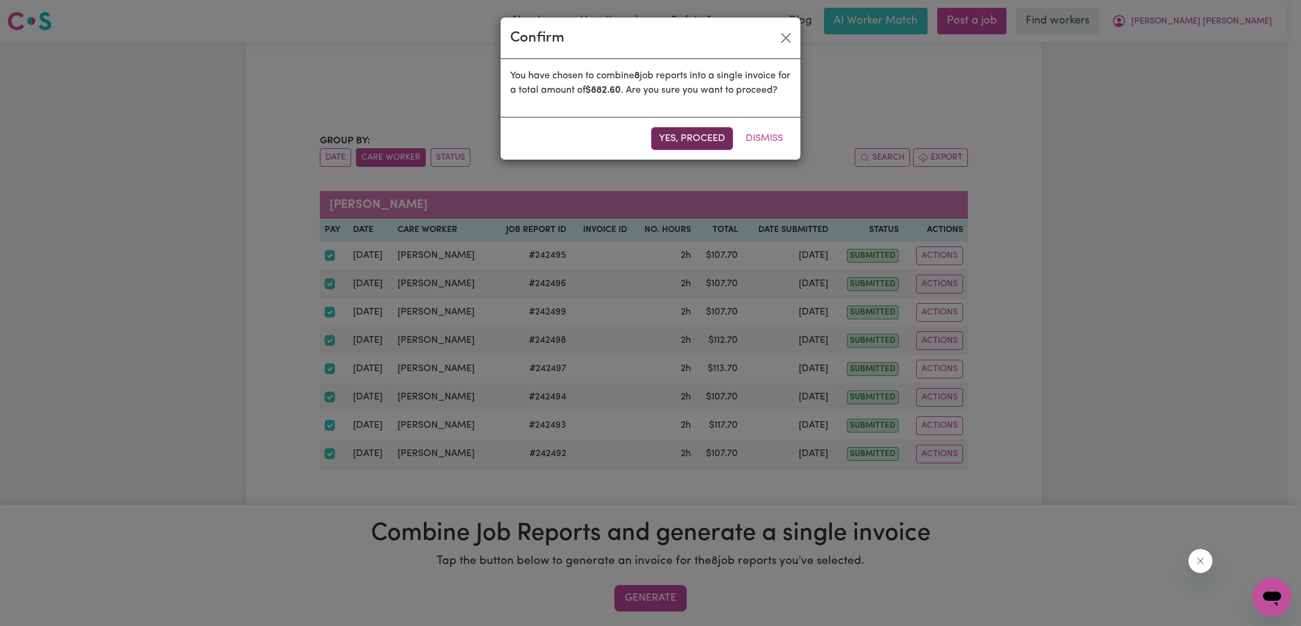
click at [701, 146] on button "Yes, proceed" at bounding box center [692, 138] width 82 height 23
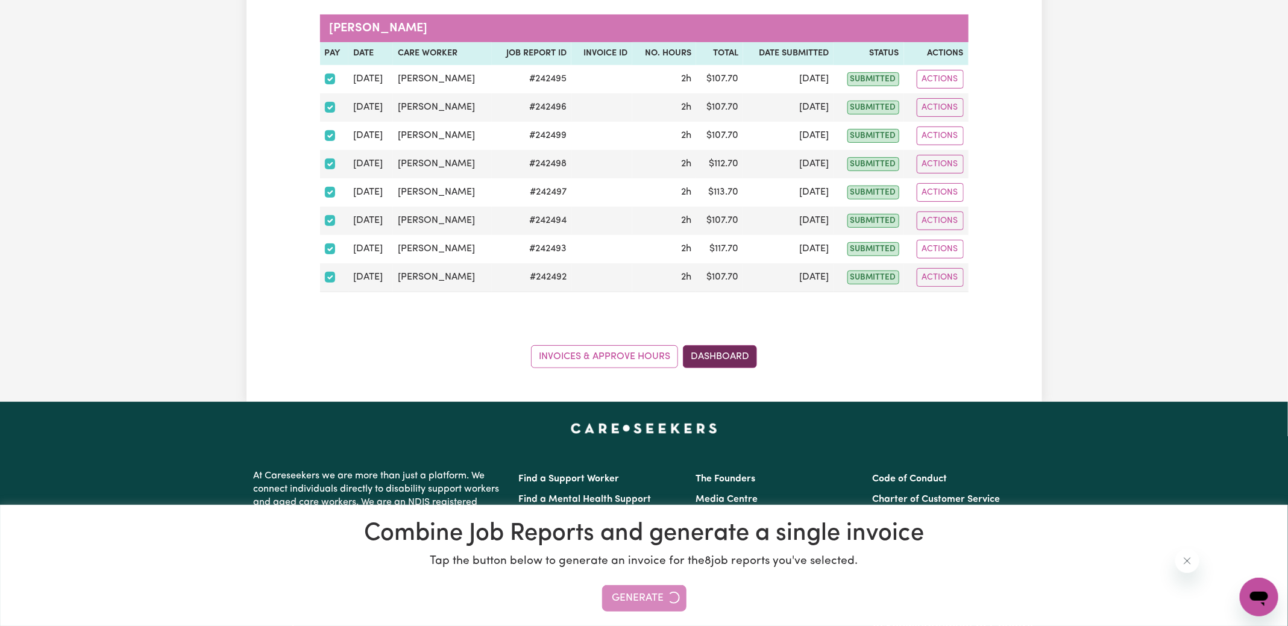
click at [727, 353] on link "Dashboard" at bounding box center [720, 356] width 74 height 23
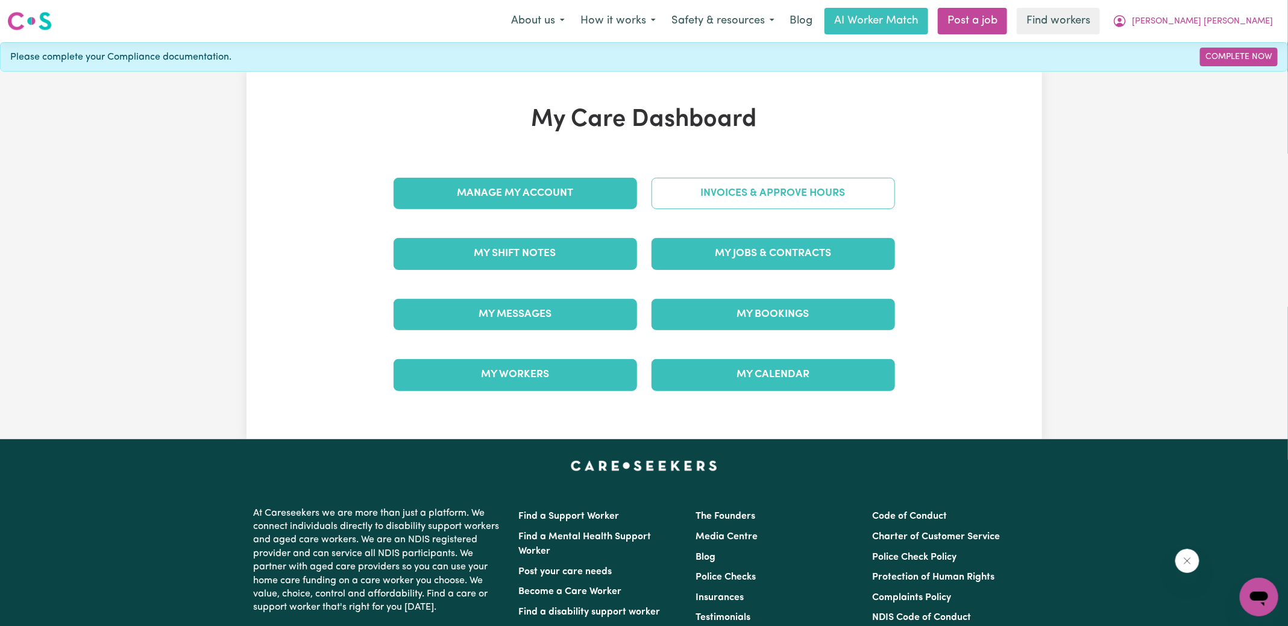
click at [731, 192] on link "Invoices & Approve Hours" at bounding box center [772, 193] width 243 height 31
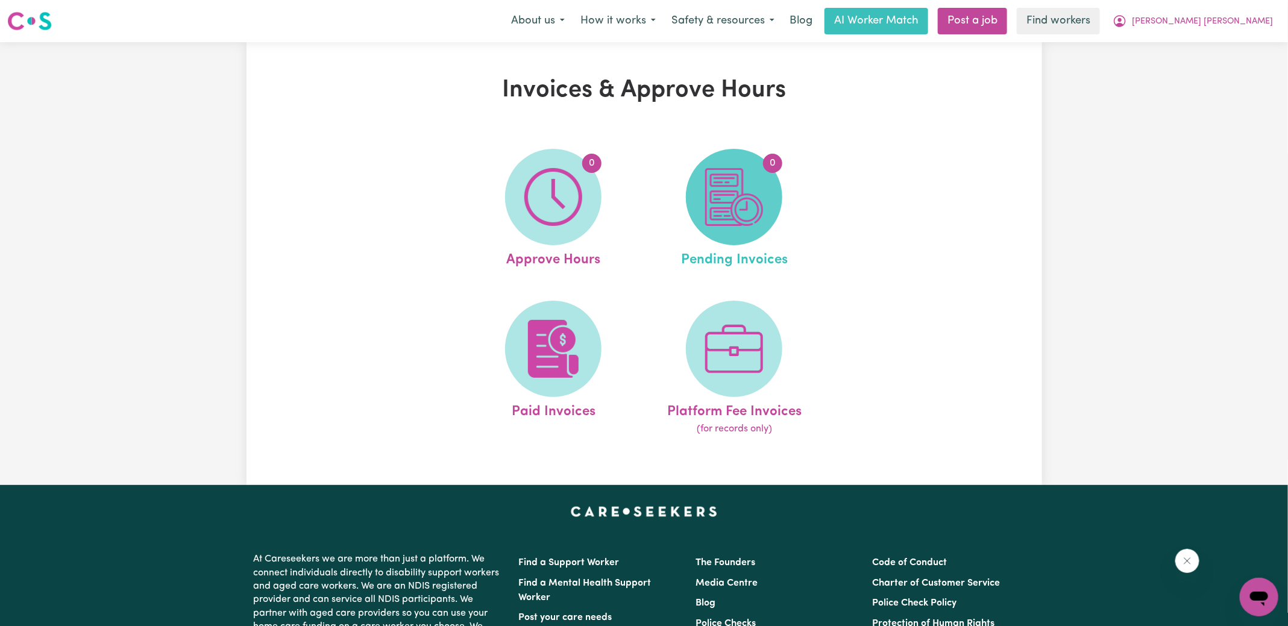
click at [729, 228] on span "0" at bounding box center [734, 197] width 96 height 96
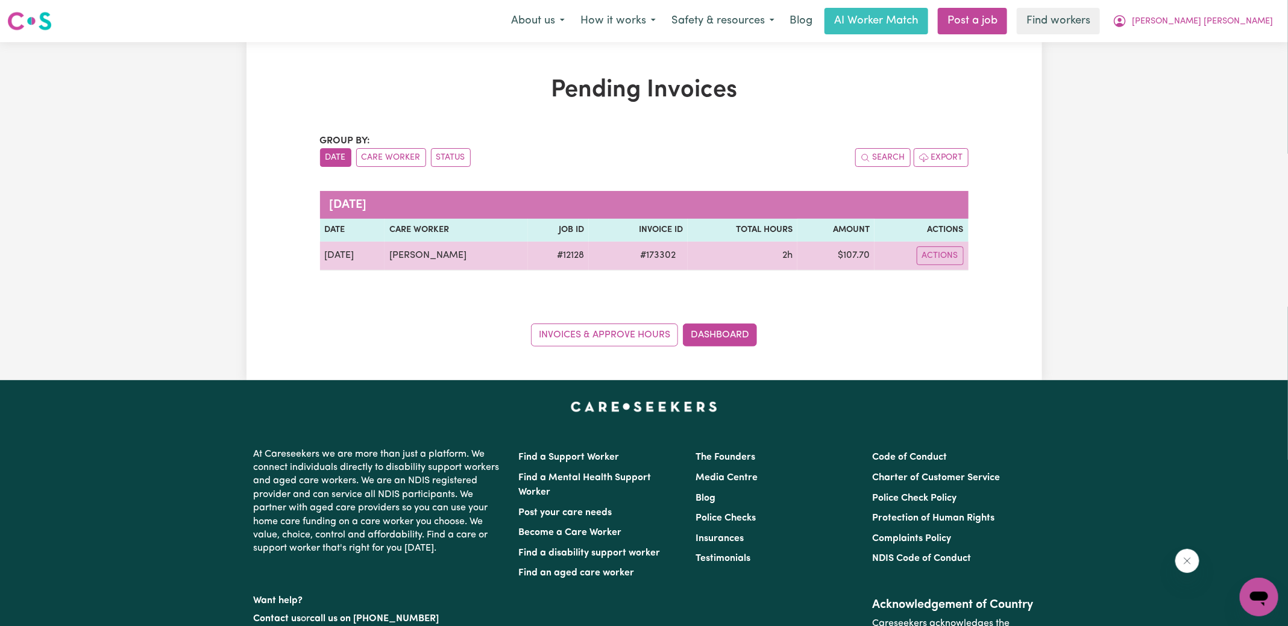
click at [683, 256] on span "# 173302" at bounding box center [658, 255] width 50 height 14
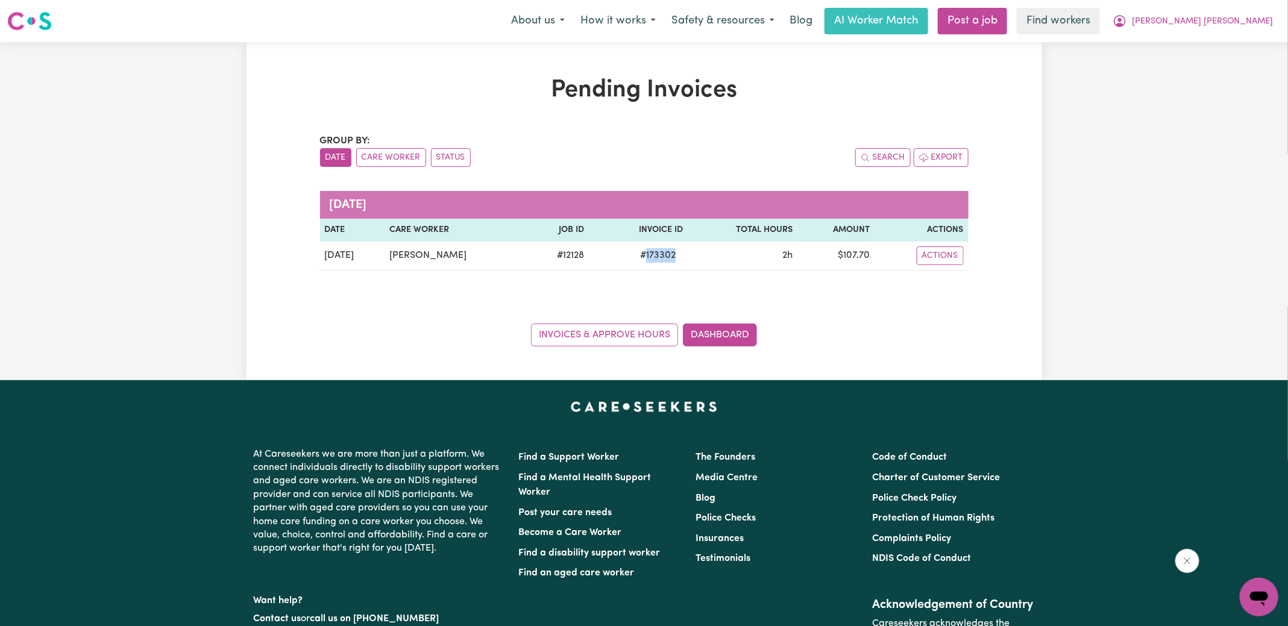
copy span "173302"
click at [739, 325] on link "Dashboard" at bounding box center [720, 335] width 74 height 23
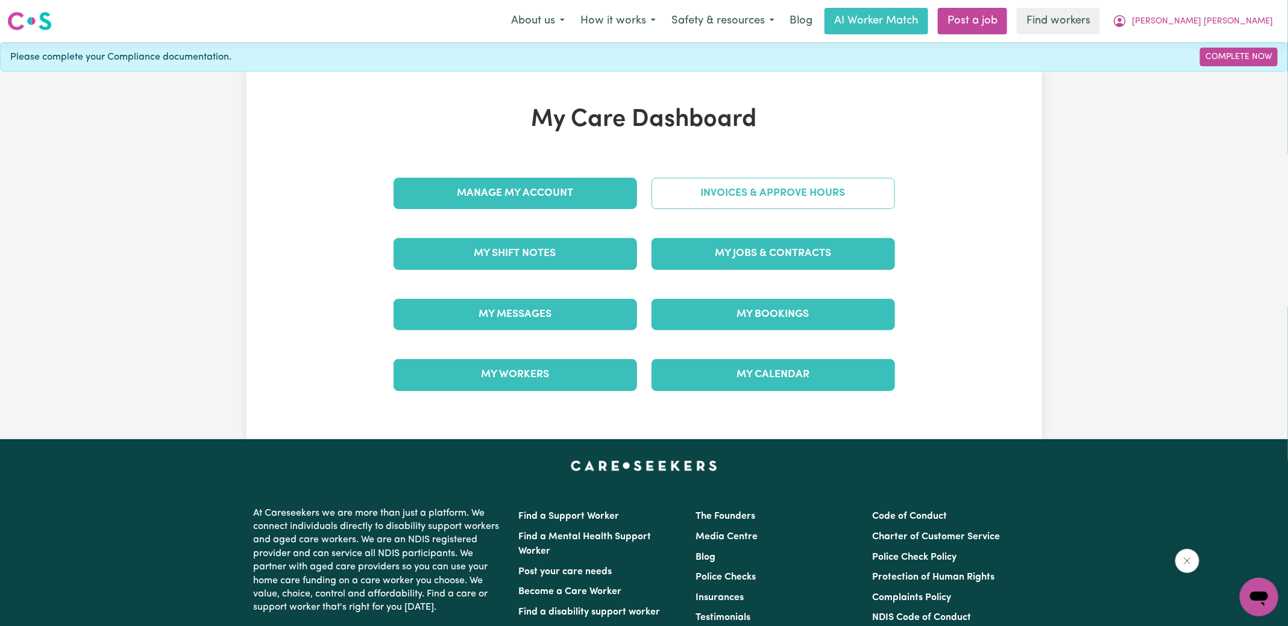
click at [739, 193] on link "Invoices & Approve Hours" at bounding box center [772, 193] width 243 height 31
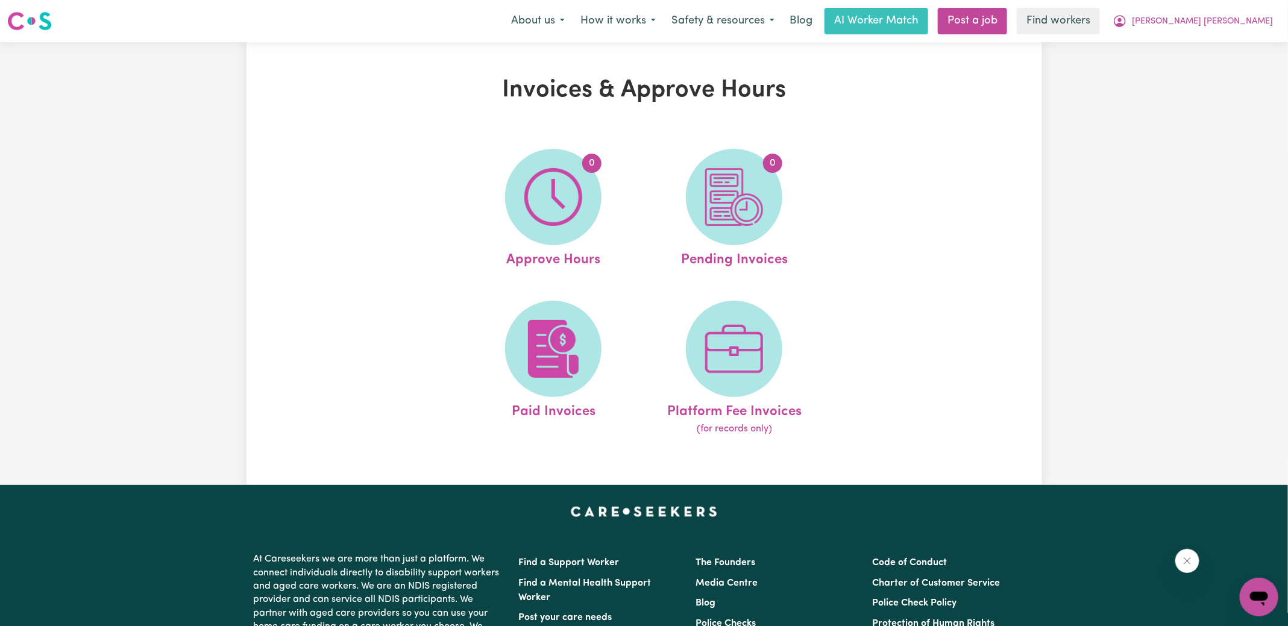
click at [742, 204] on img at bounding box center [734, 197] width 58 height 58
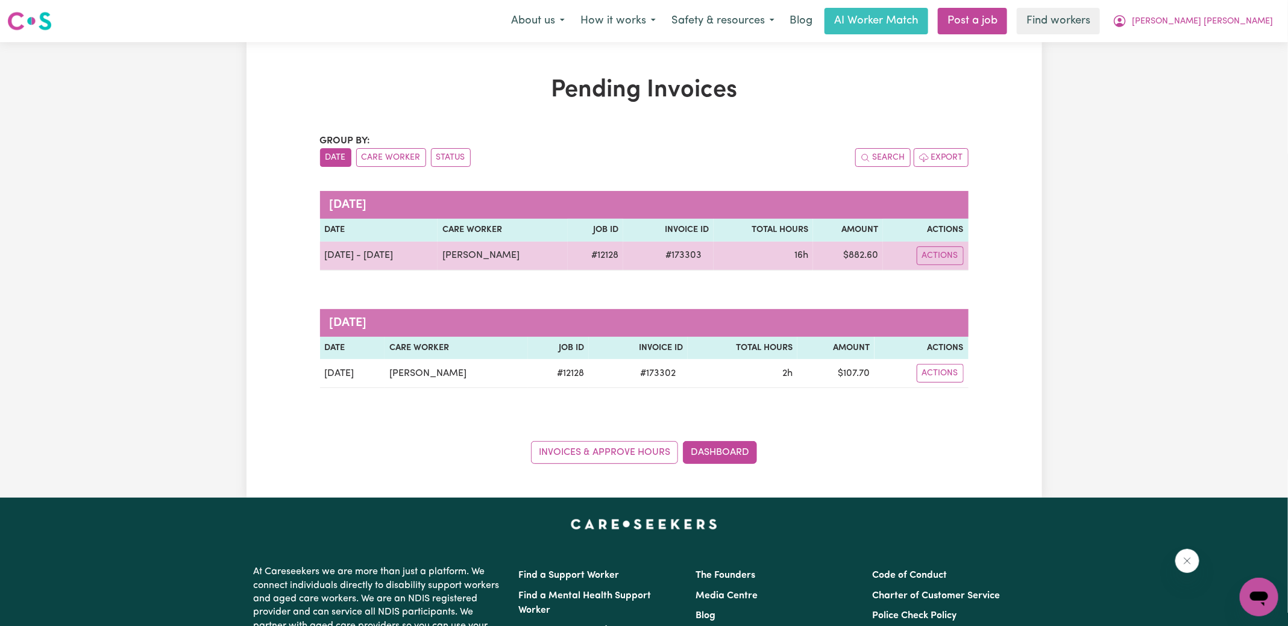
click at [709, 257] on span "# 173303" at bounding box center [683, 255] width 51 height 14
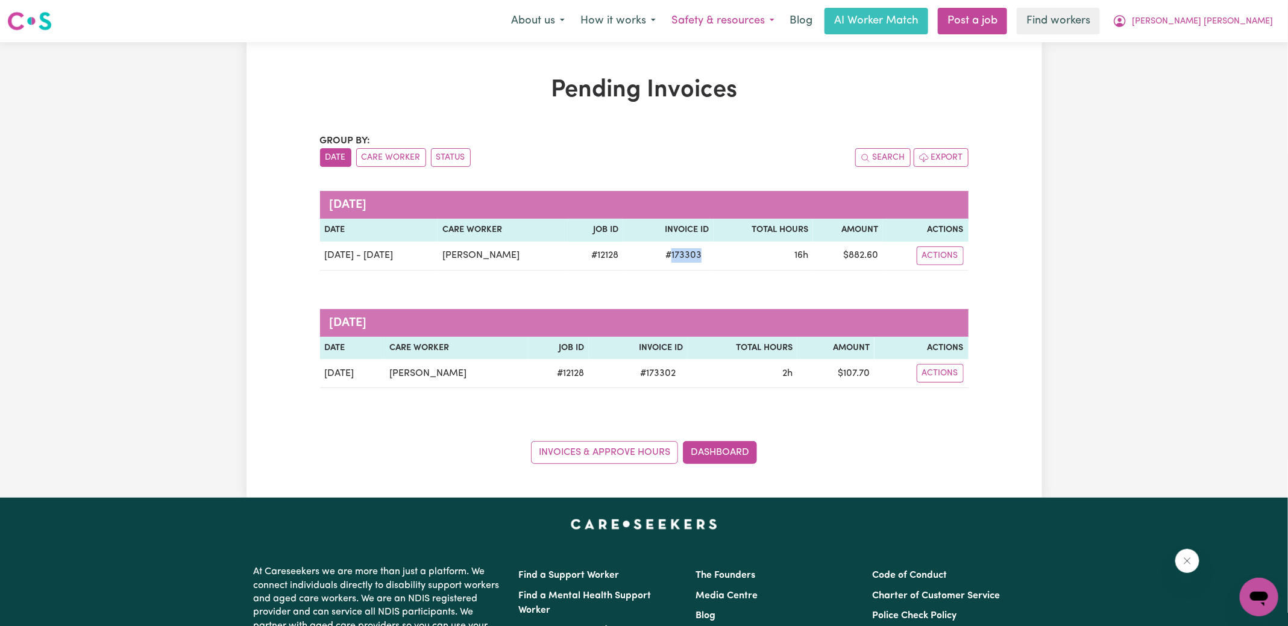
copy span "173303"
click at [1221, 16] on span "[PERSON_NAME] [PERSON_NAME]" at bounding box center [1201, 21] width 141 height 13
click at [1216, 68] on link "Logout" at bounding box center [1231, 69] width 95 height 23
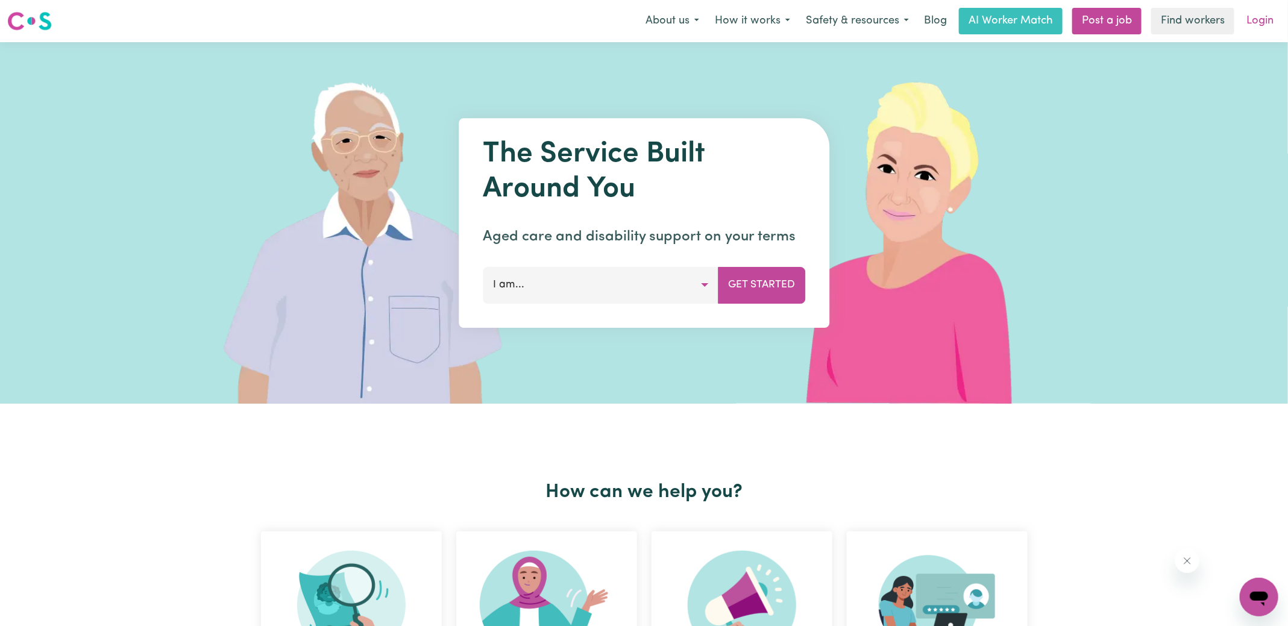
click at [1262, 25] on link "Login" at bounding box center [1260, 21] width 42 height 27
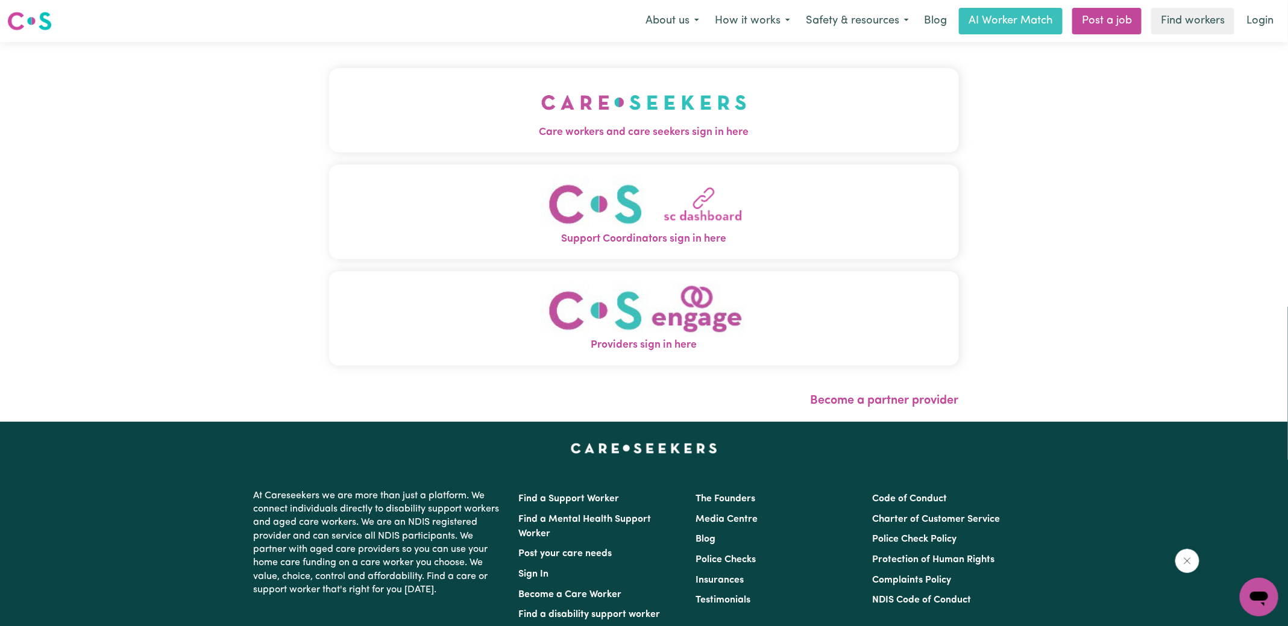
click at [555, 113] on img "Care workers and care seekers sign in here" at bounding box center [643, 102] width 205 height 45
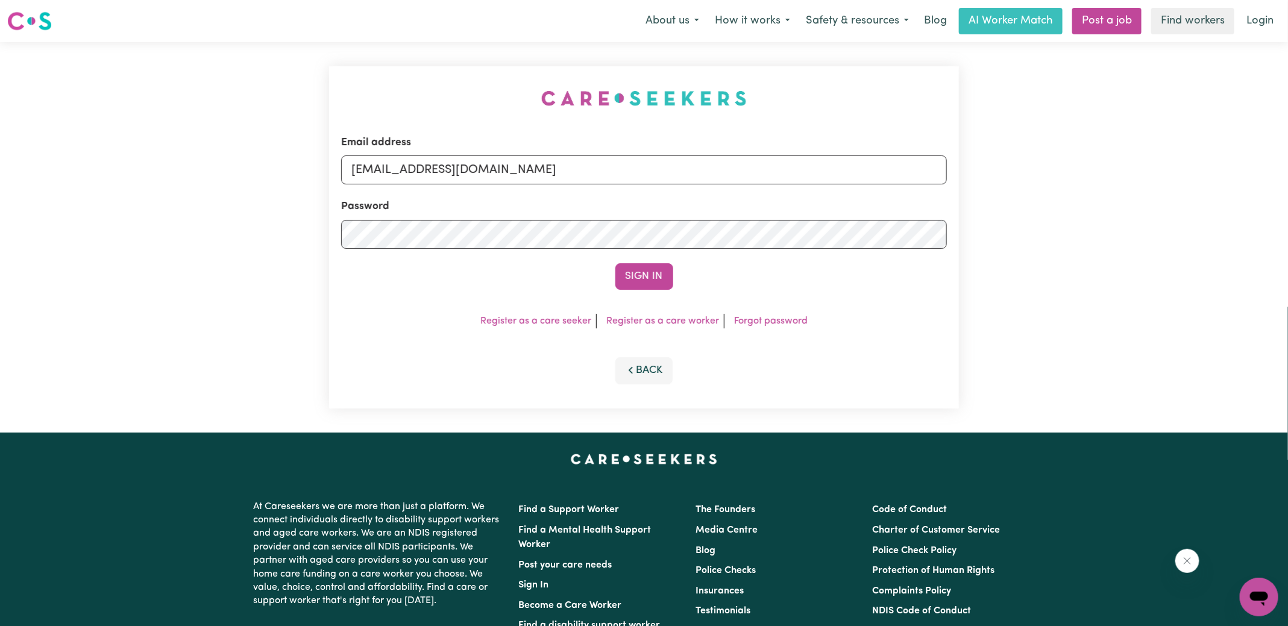
click at [345, 96] on div "Email address [EMAIL_ADDRESS][DOMAIN_NAME] Password Sign In Register as a care …" at bounding box center [644, 237] width 644 height 390
drag, startPoint x: 415, startPoint y: 167, endPoint x: 978, endPoint y: 211, distance: 565.0
click at [978, 211] on div "Email address [EMAIL_ADDRESS][DOMAIN_NAME] Password Sign In Register as a care …" at bounding box center [644, 237] width 1288 height 390
type input "[EMAIL_ADDRESS][DOMAIN_NAME]"
click at [615, 263] on button "Sign In" at bounding box center [644, 276] width 58 height 27
